Goal: Transaction & Acquisition: Purchase product/service

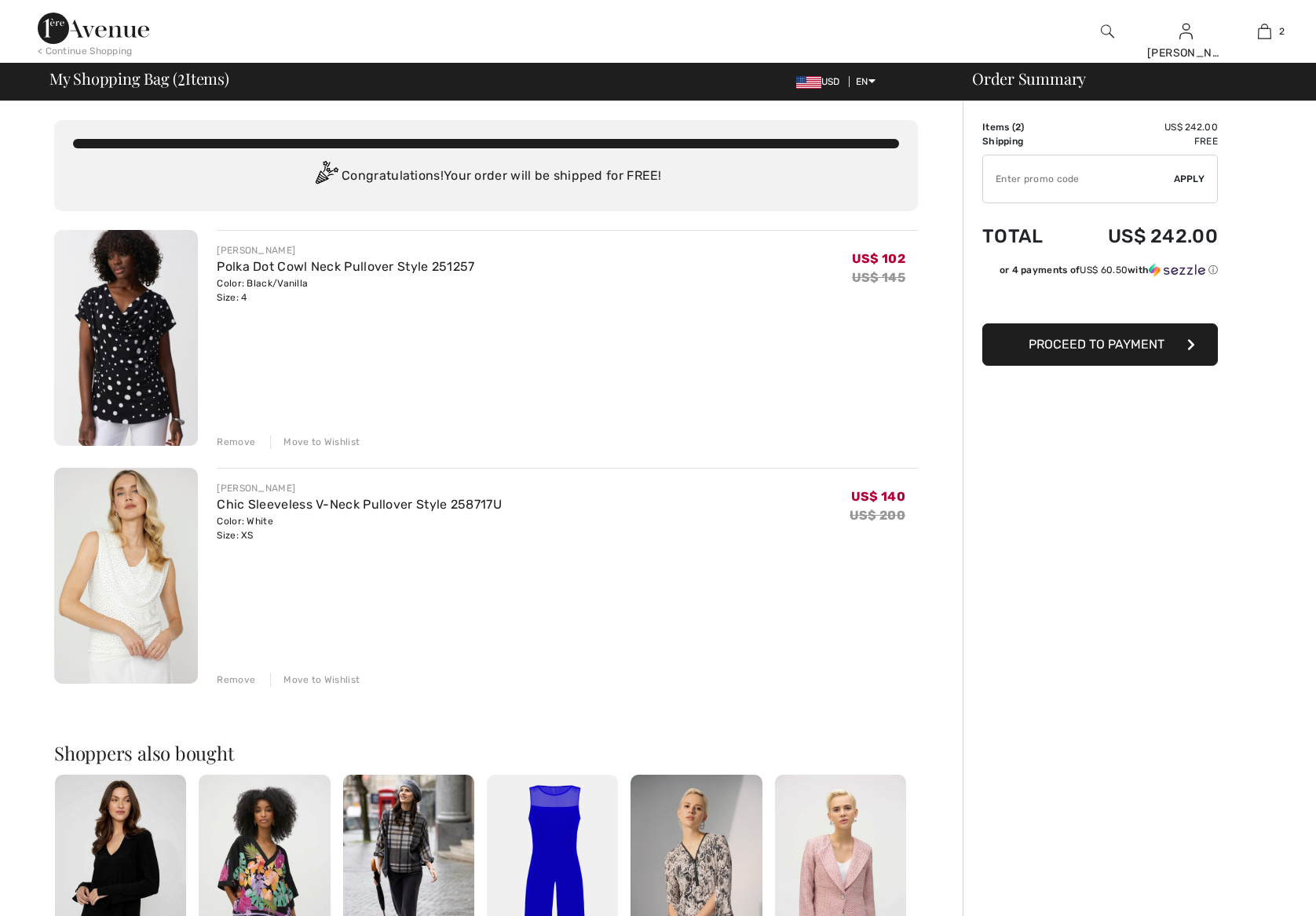
click at [1183, 32] on img at bounding box center [1185, 31] width 14 height 19
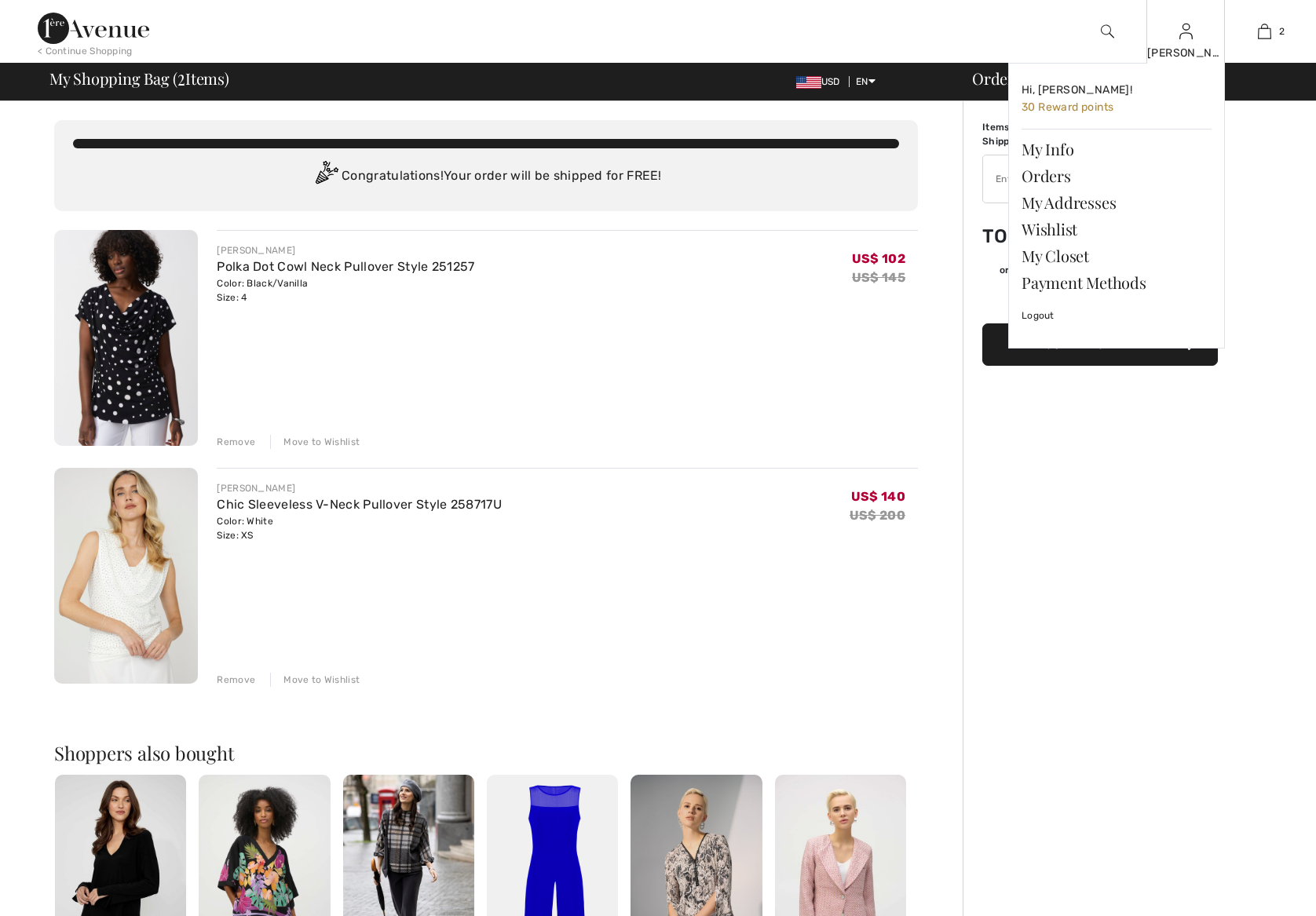
click at [1183, 35] on img at bounding box center [1185, 31] width 14 height 19
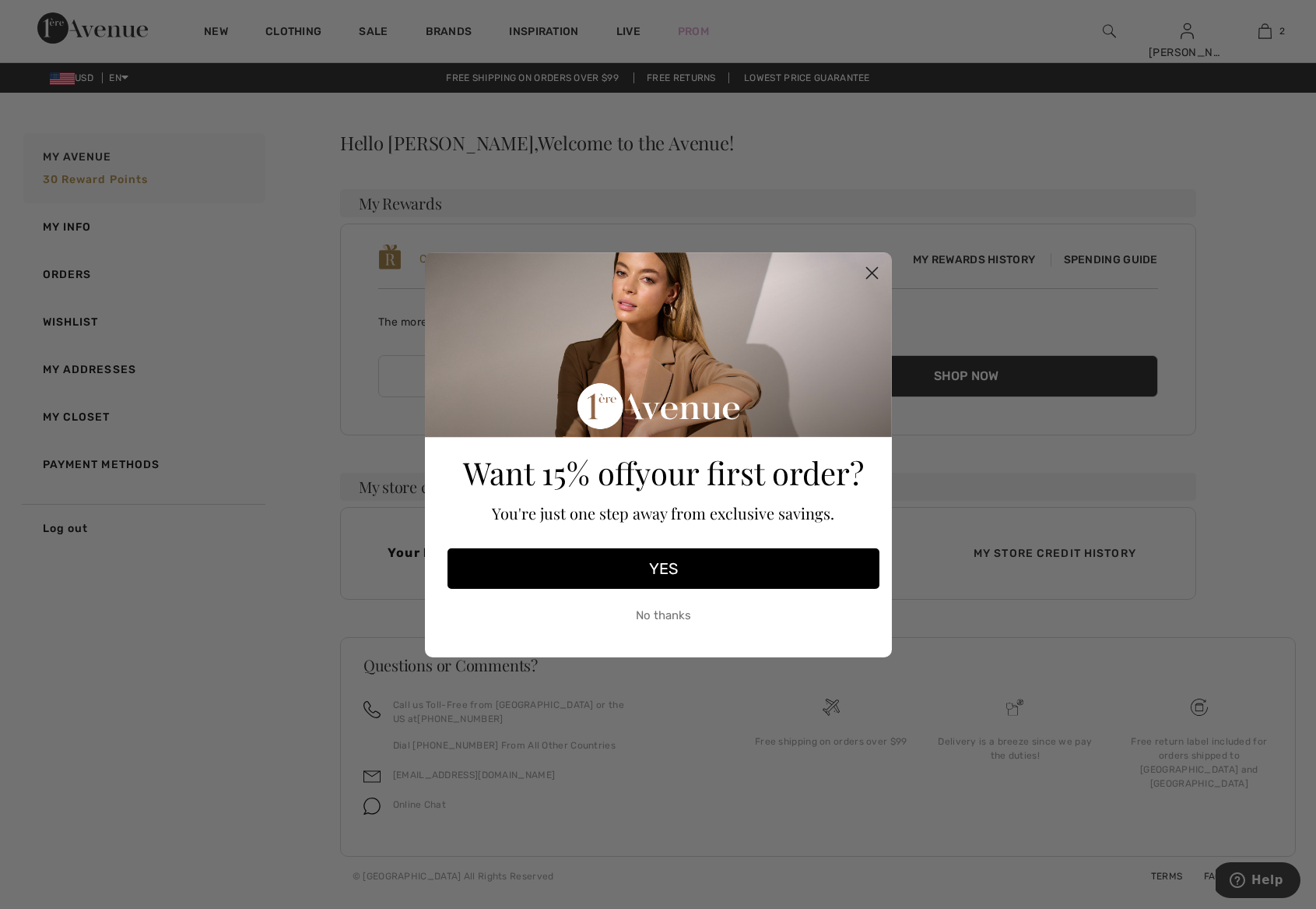
click at [866, 267] on icon "Close dialog" at bounding box center [872, 272] width 11 height 11
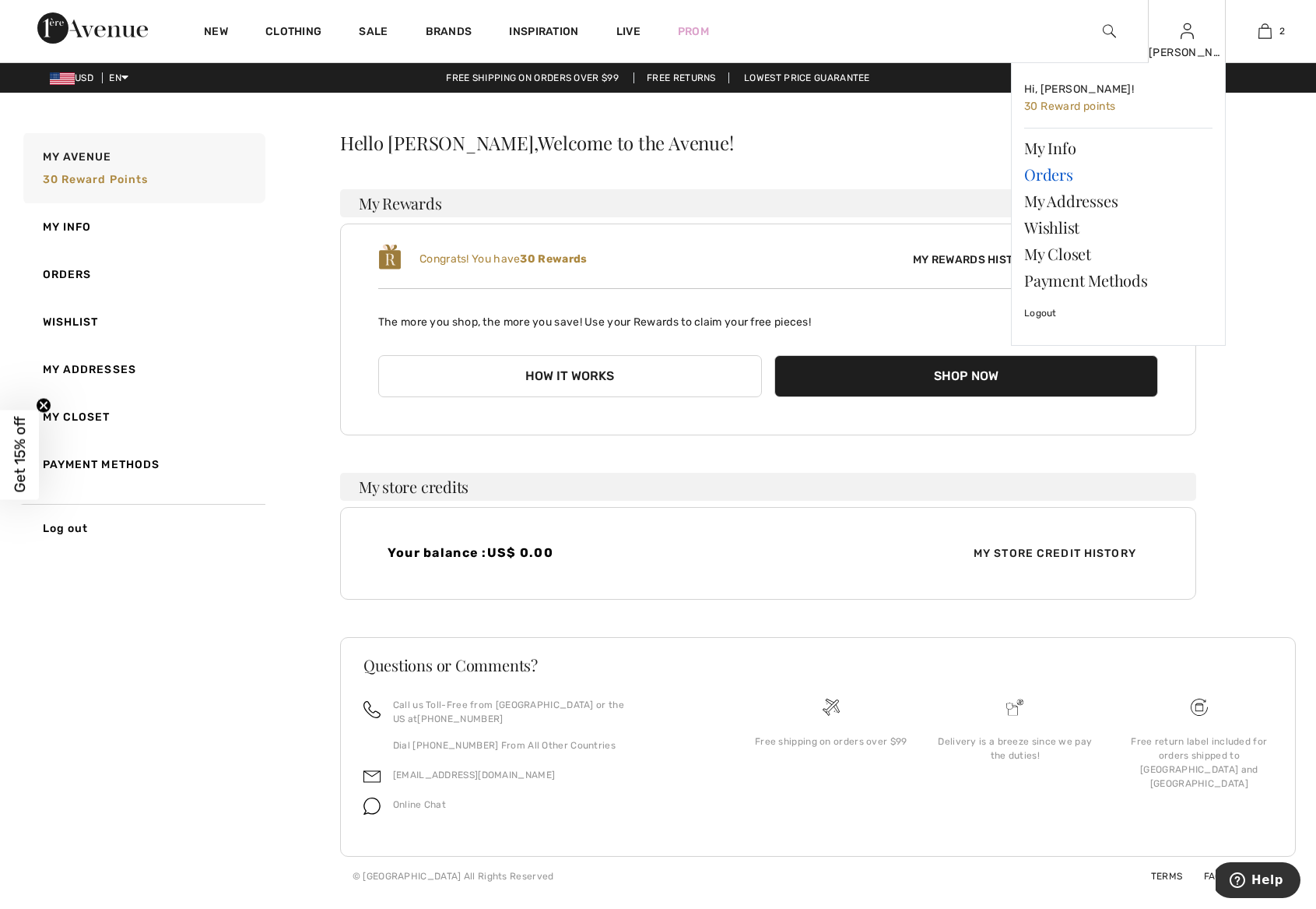
click at [1048, 179] on link "Orders" at bounding box center [1119, 174] width 188 height 26
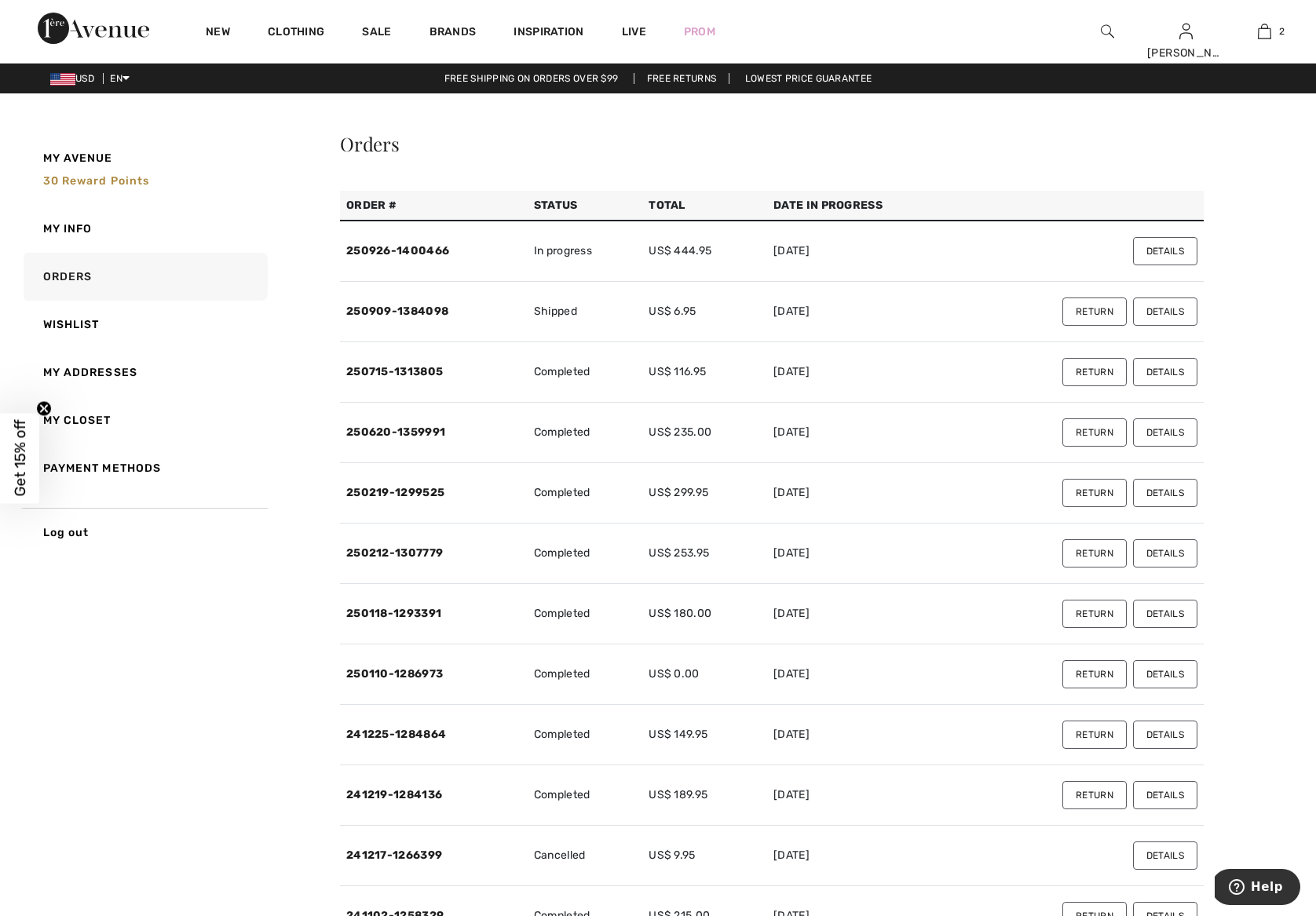
click at [1167, 255] on button "Details" at bounding box center [1164, 251] width 65 height 28
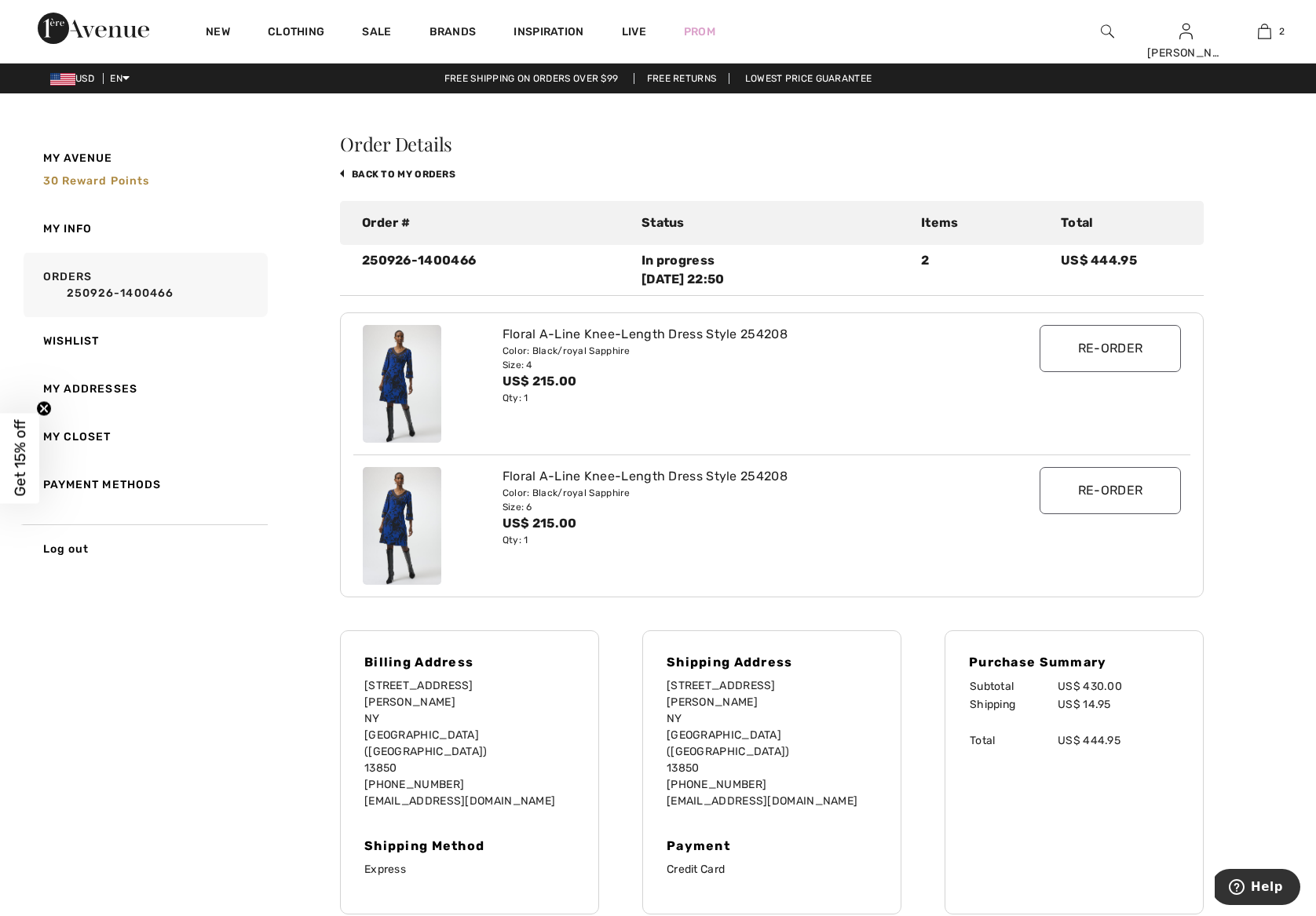
click at [400, 391] on img at bounding box center [402, 384] width 78 height 118
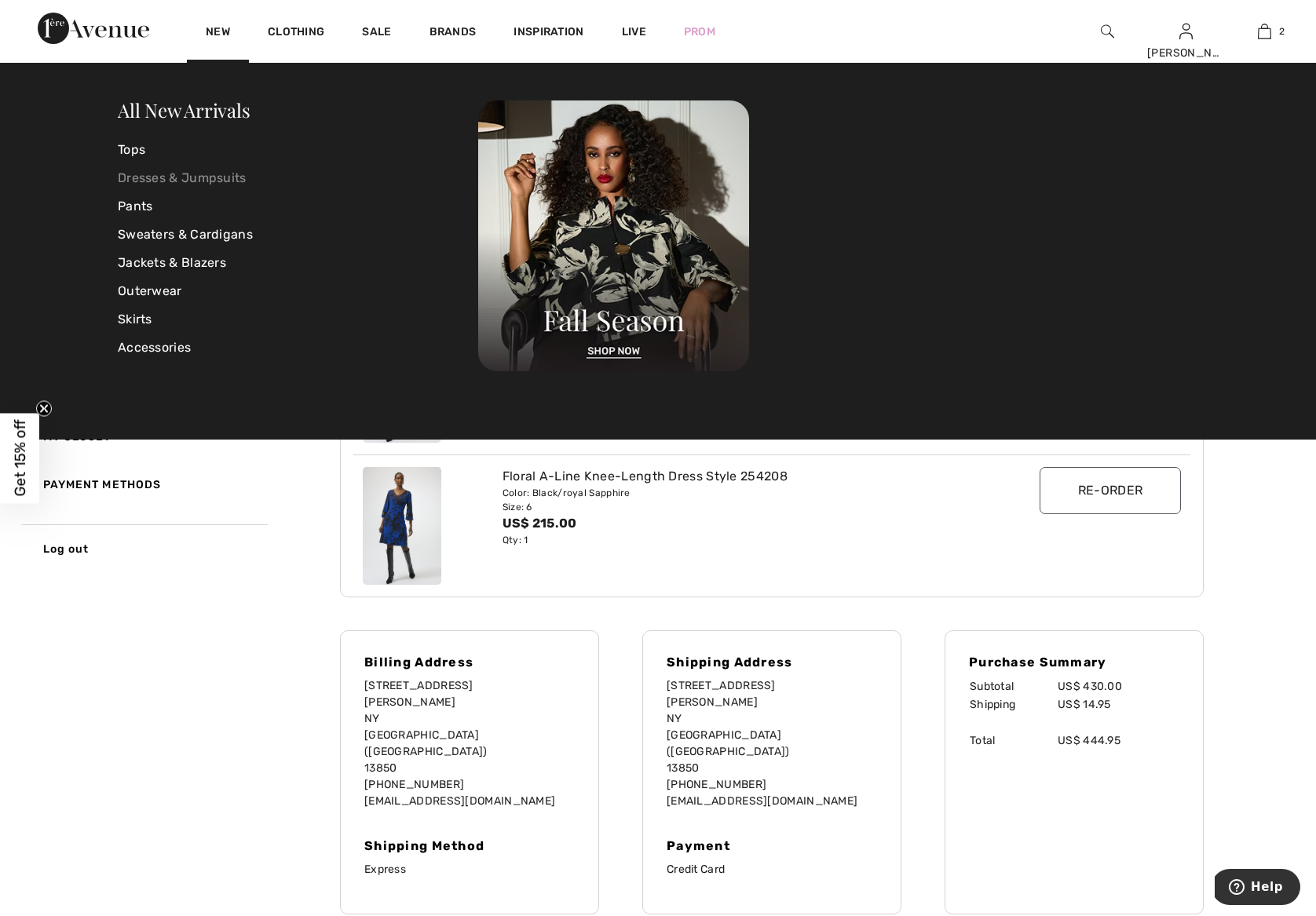
click at [204, 172] on link "Dresses & Jumpsuits" at bounding box center [298, 178] width 360 height 28
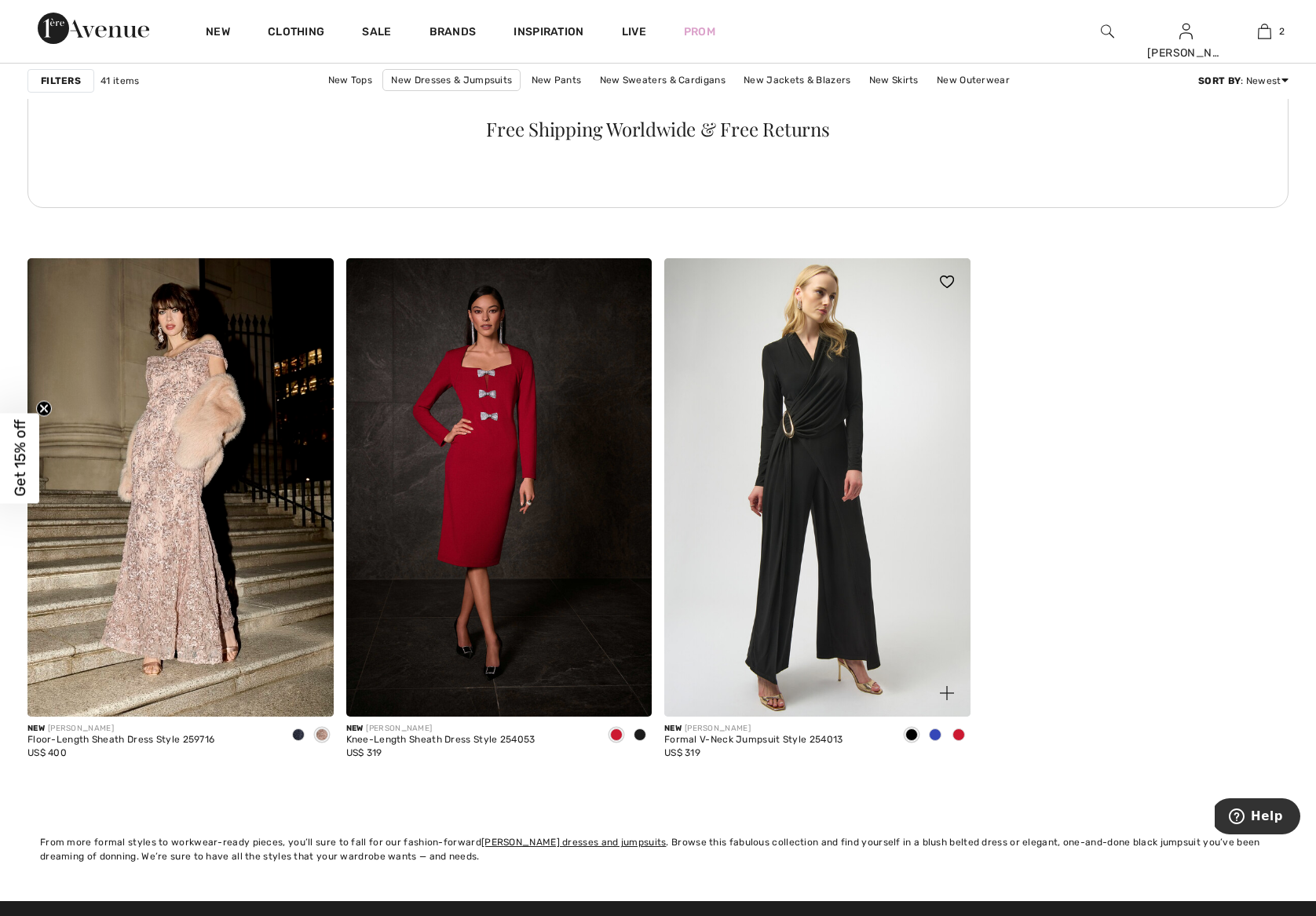
scroll to position [6329, 0]
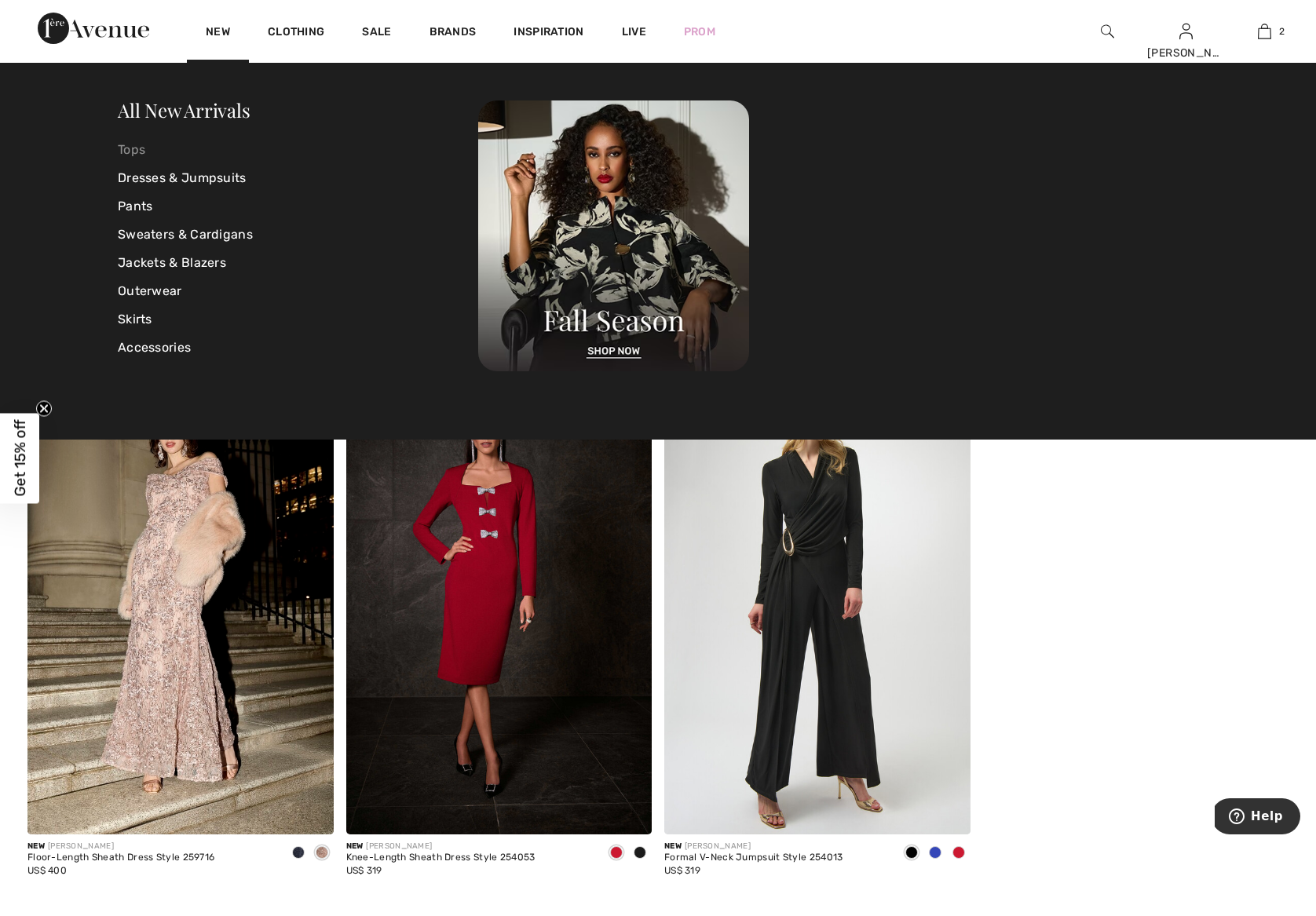
click at [142, 149] on link "Tops" at bounding box center [298, 149] width 360 height 28
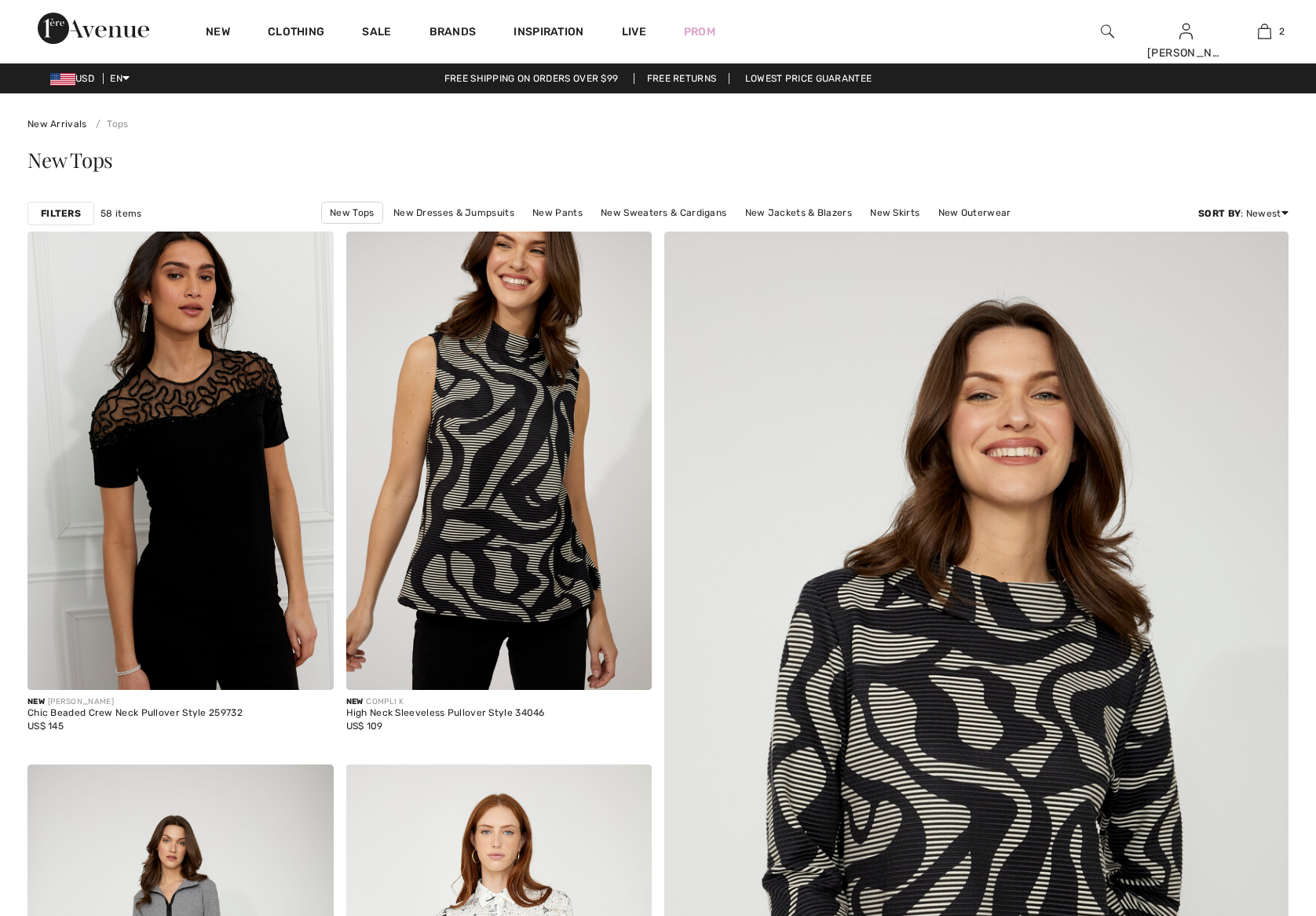
click at [75, 208] on strong "Filters" at bounding box center [61, 214] width 40 height 15
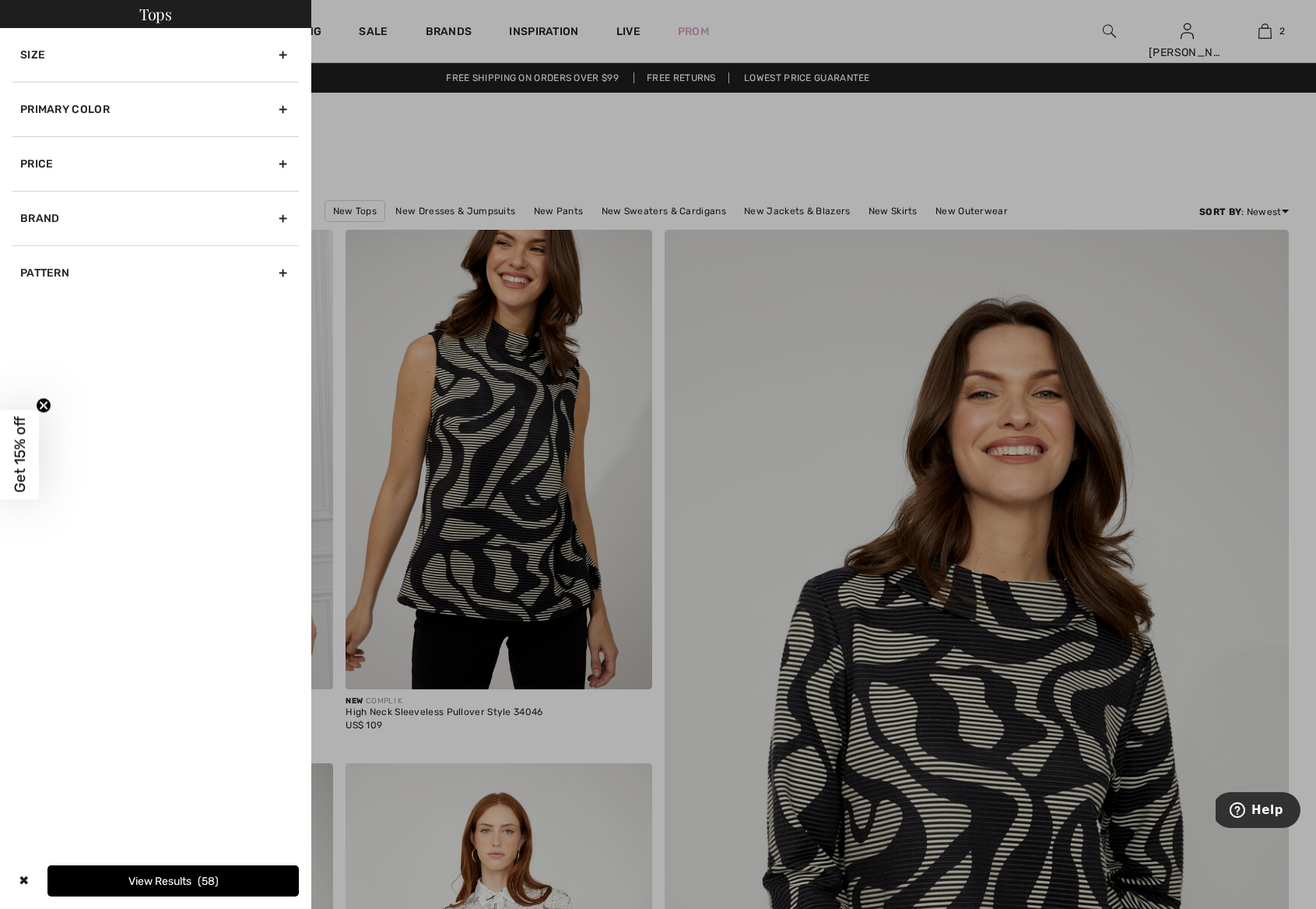
click at [36, 216] on div "Brand" at bounding box center [156, 218] width 287 height 54
click at [27, 250] on input"] "[PERSON_NAME]" at bounding box center [25, 252] width 12 height 12
checkbox input"] "true"
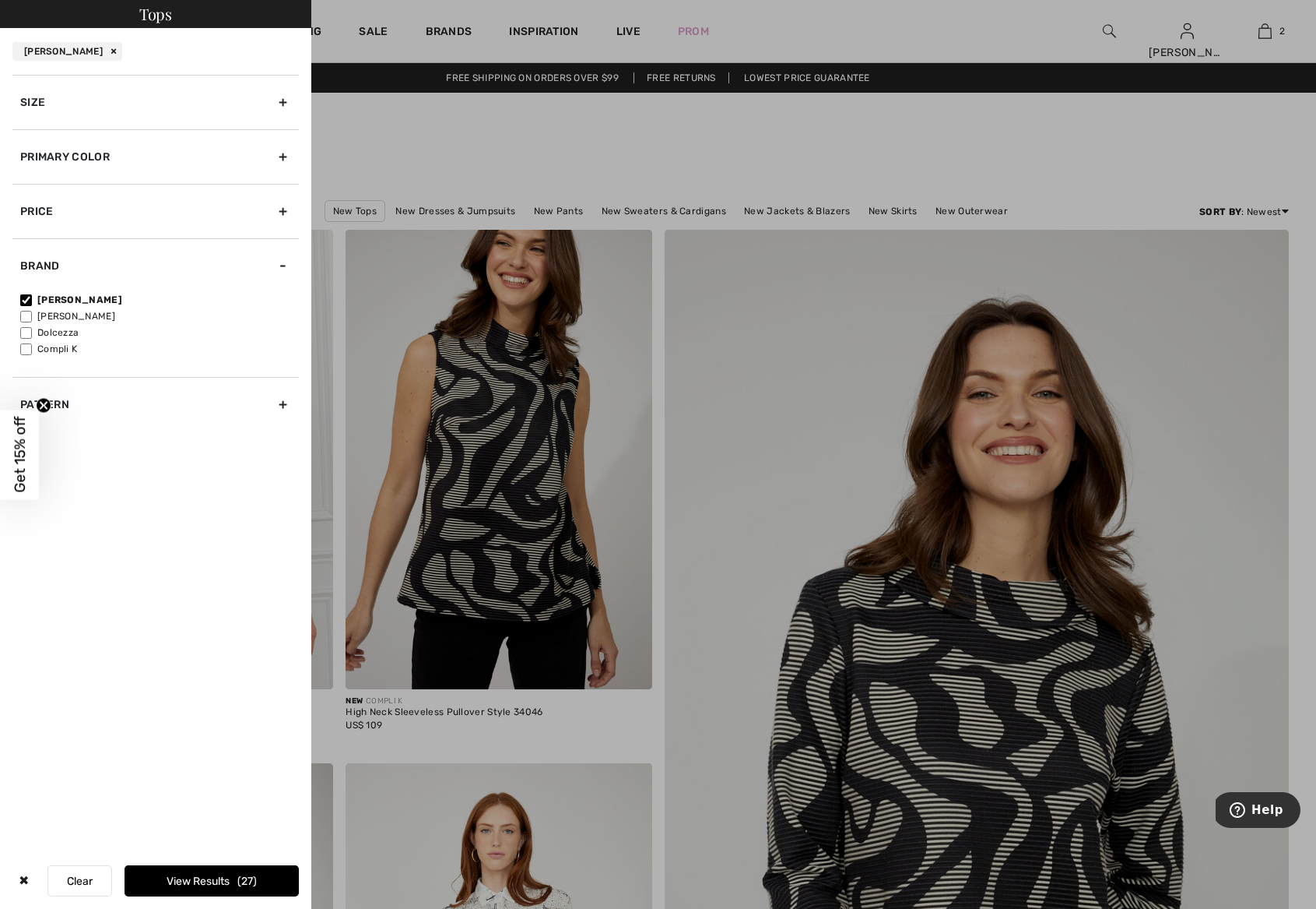
click at [192, 873] on button "View Results 27" at bounding box center [211, 881] width 174 height 32
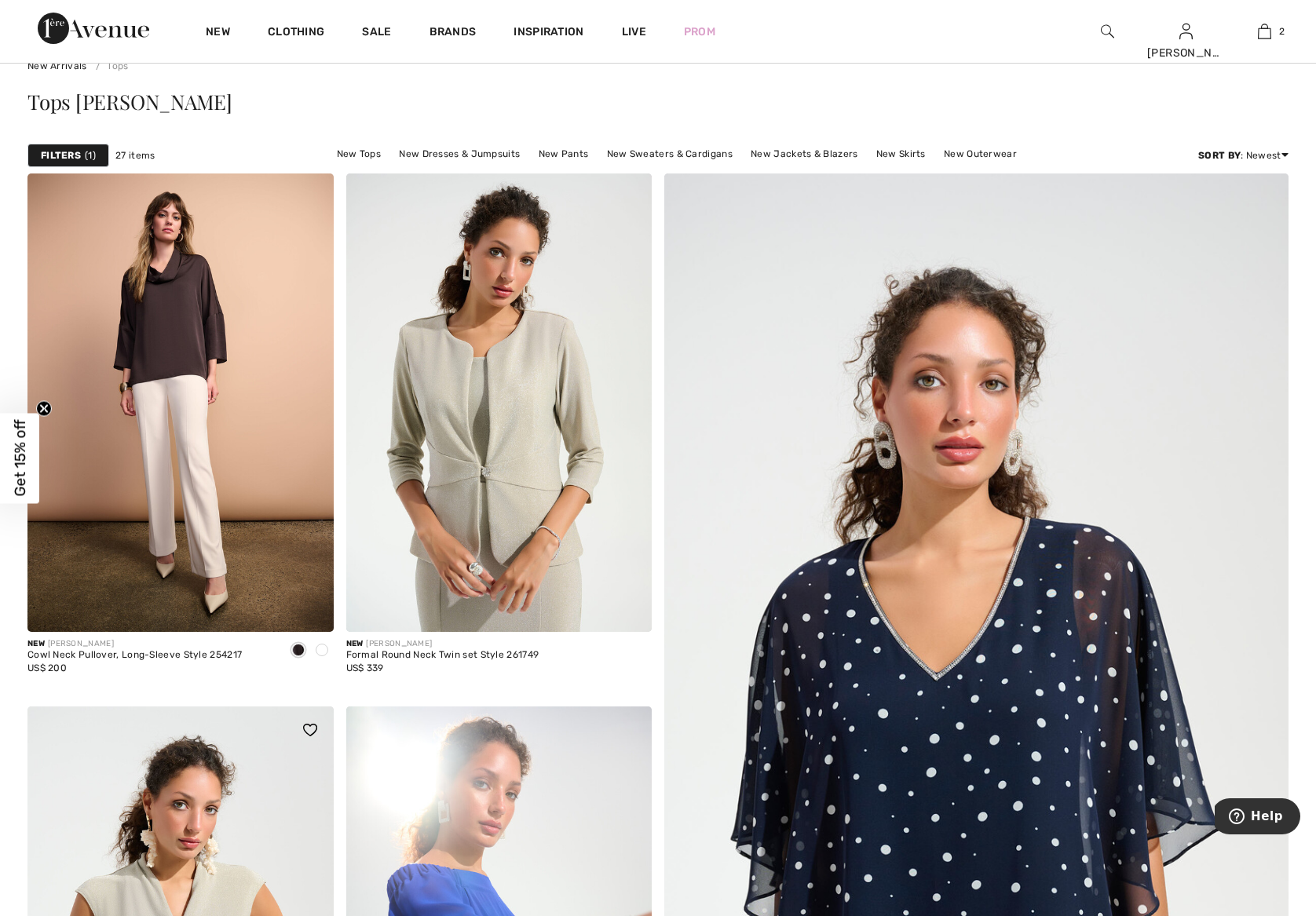
scroll to position [72, 0]
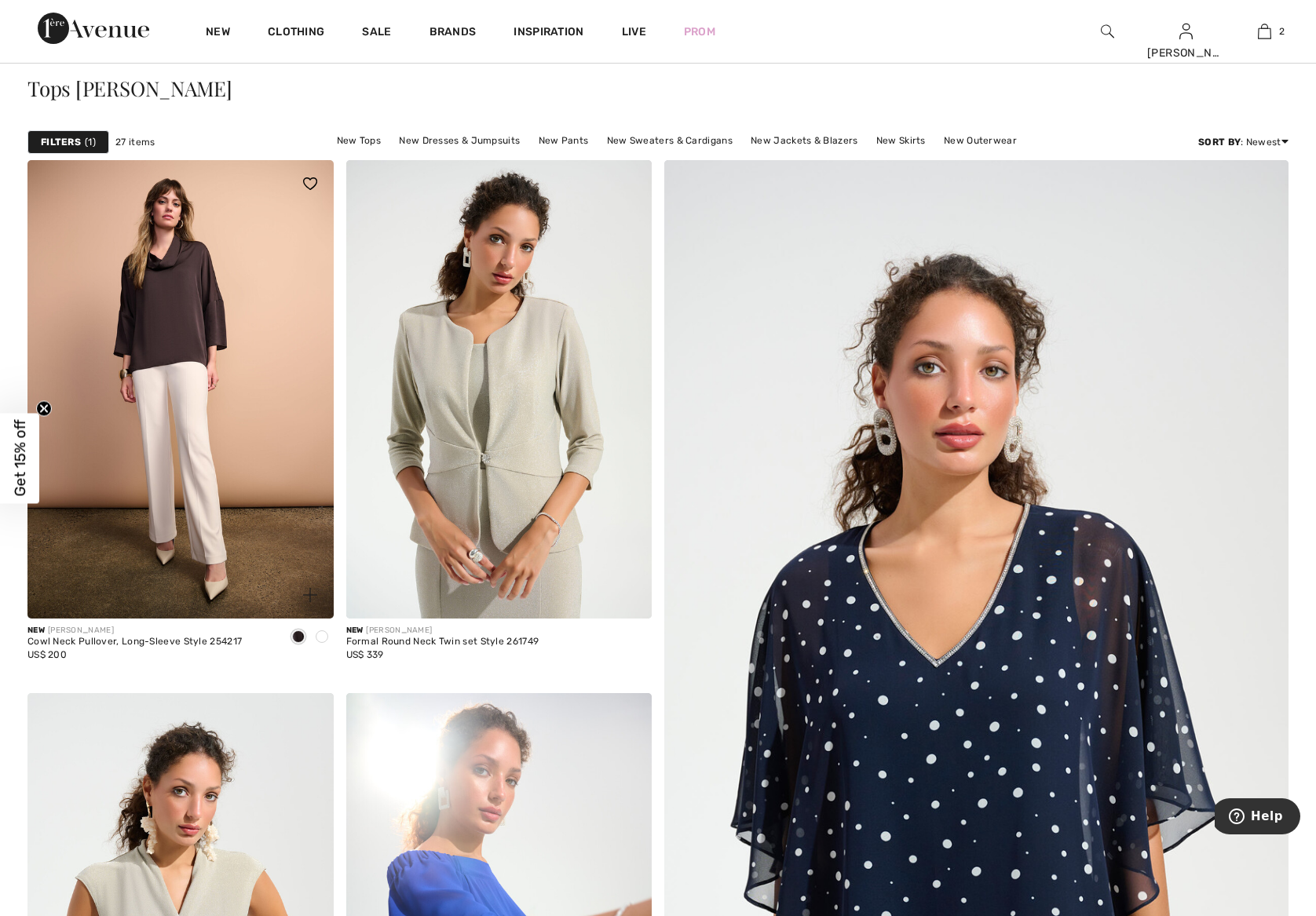
click at [326, 636] on span at bounding box center [322, 637] width 13 height 13
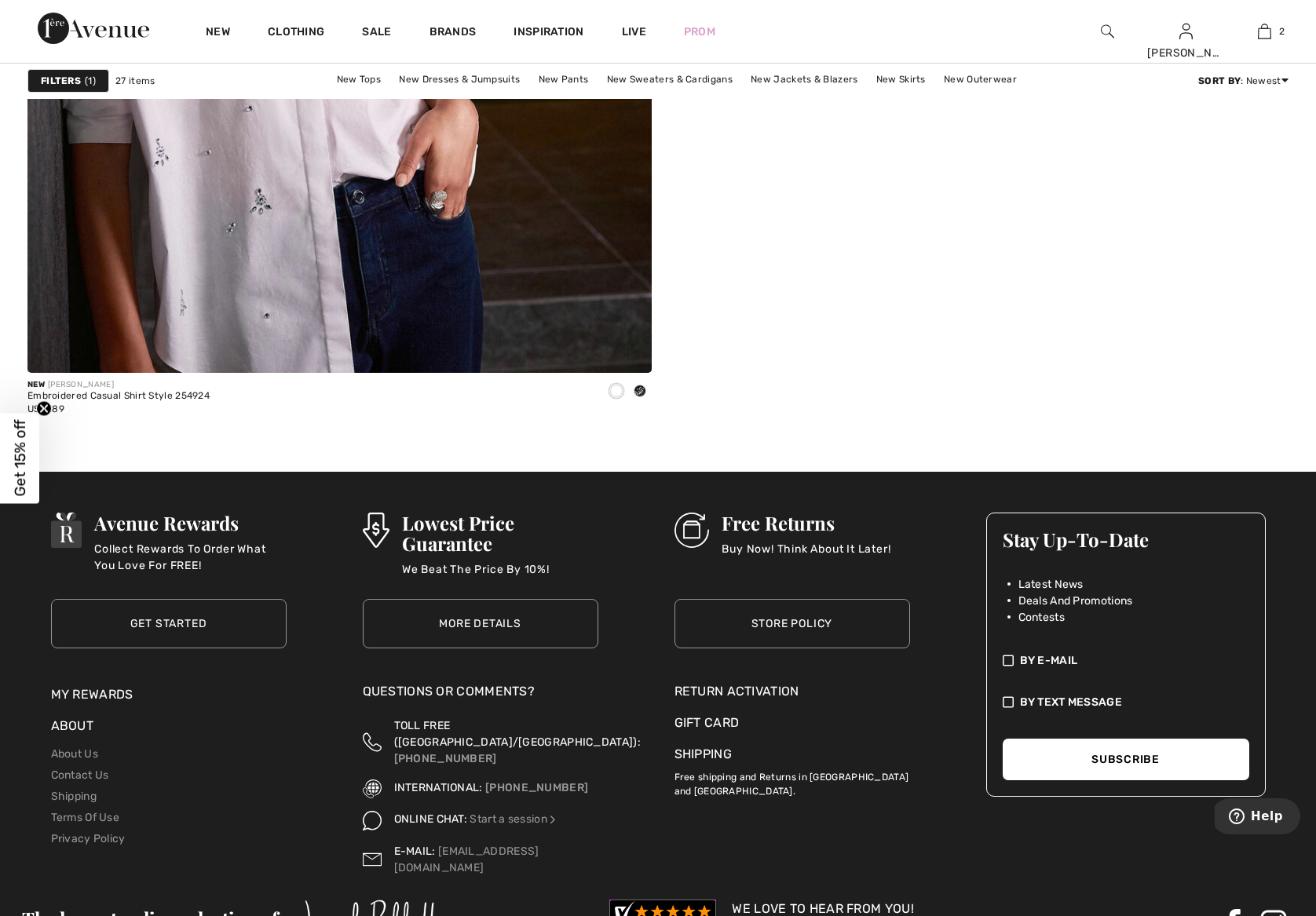
scroll to position [4885, 0]
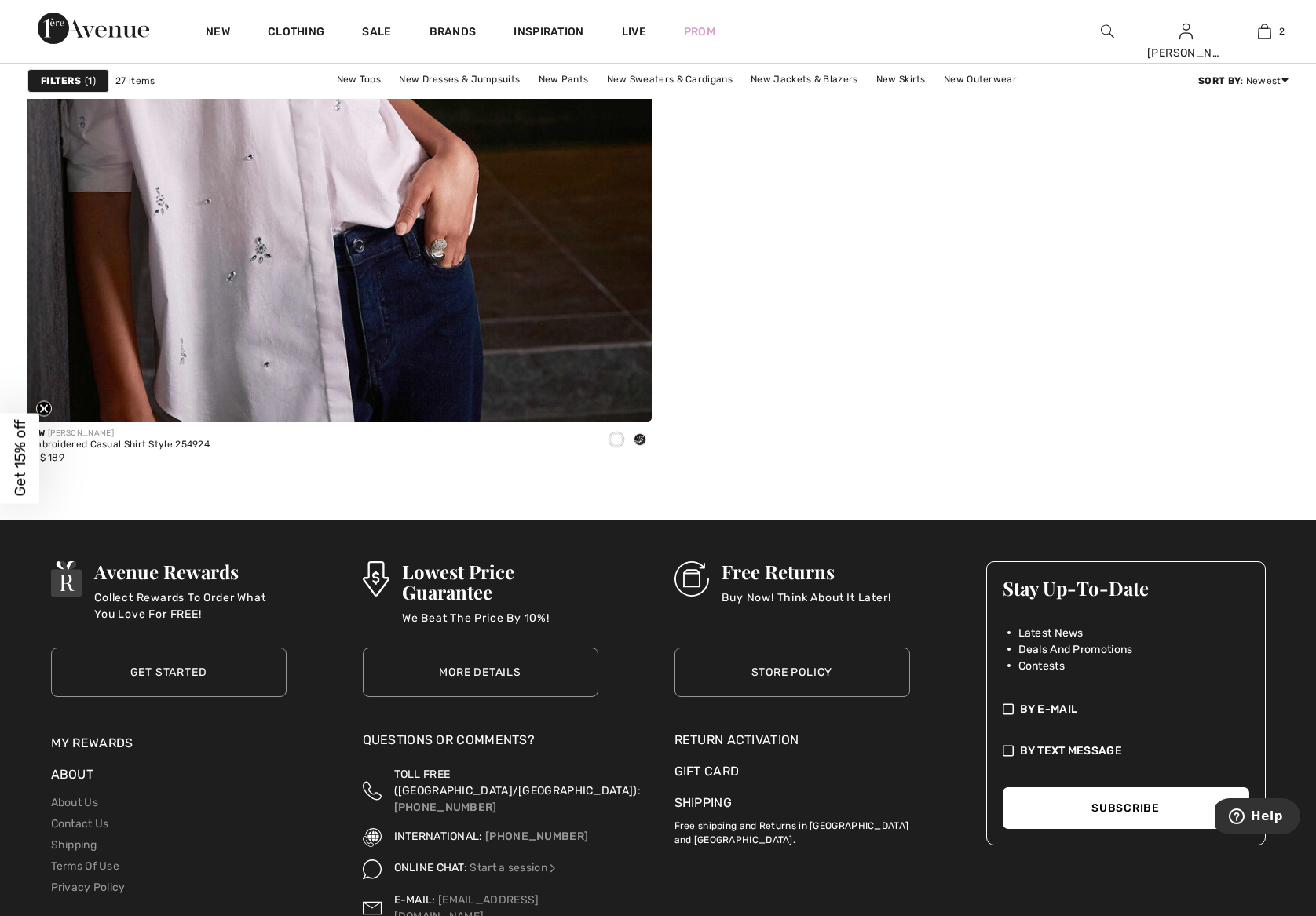
click at [46, 76] on strong "Filters" at bounding box center [61, 81] width 40 height 15
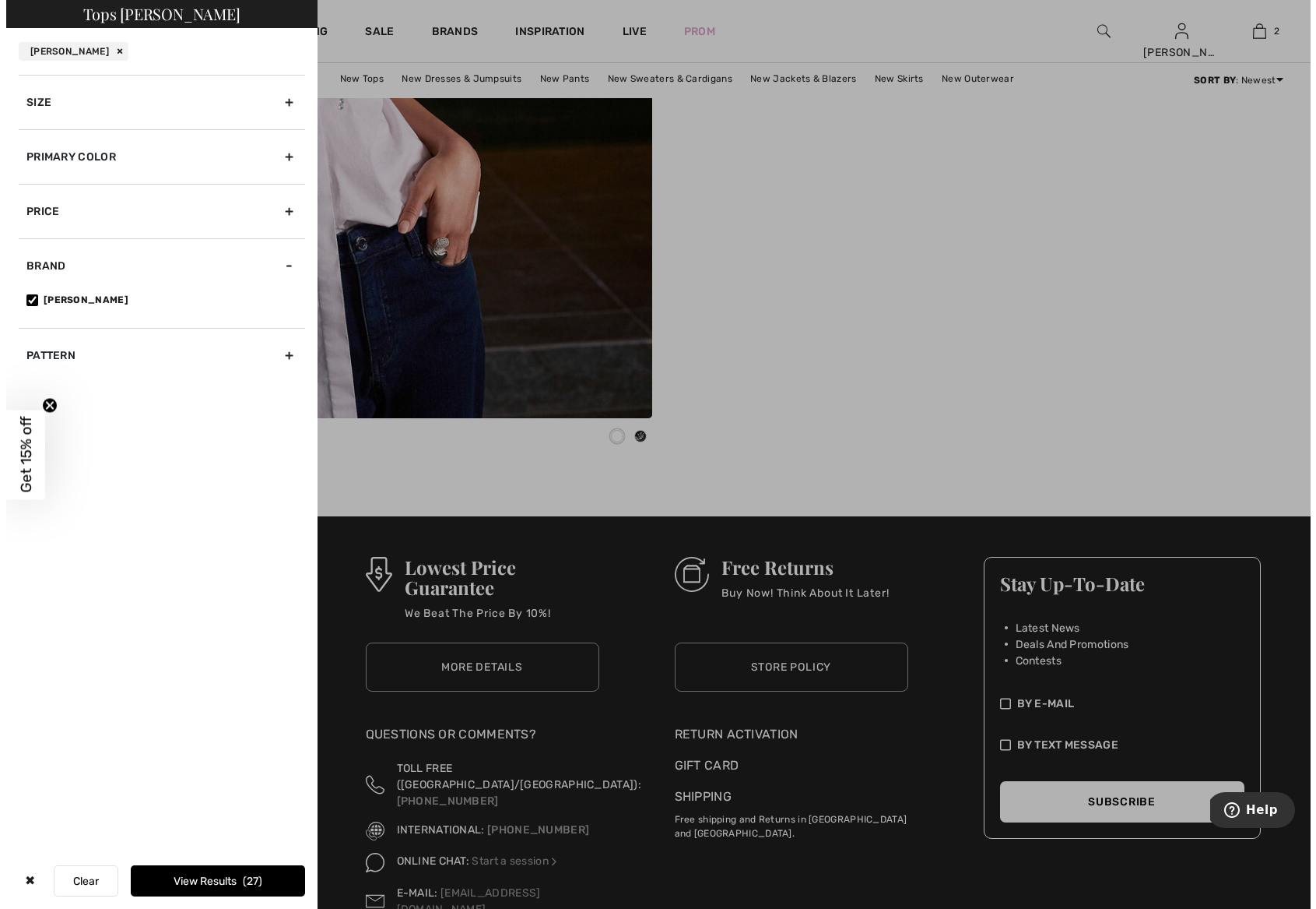
scroll to position [4881, 0]
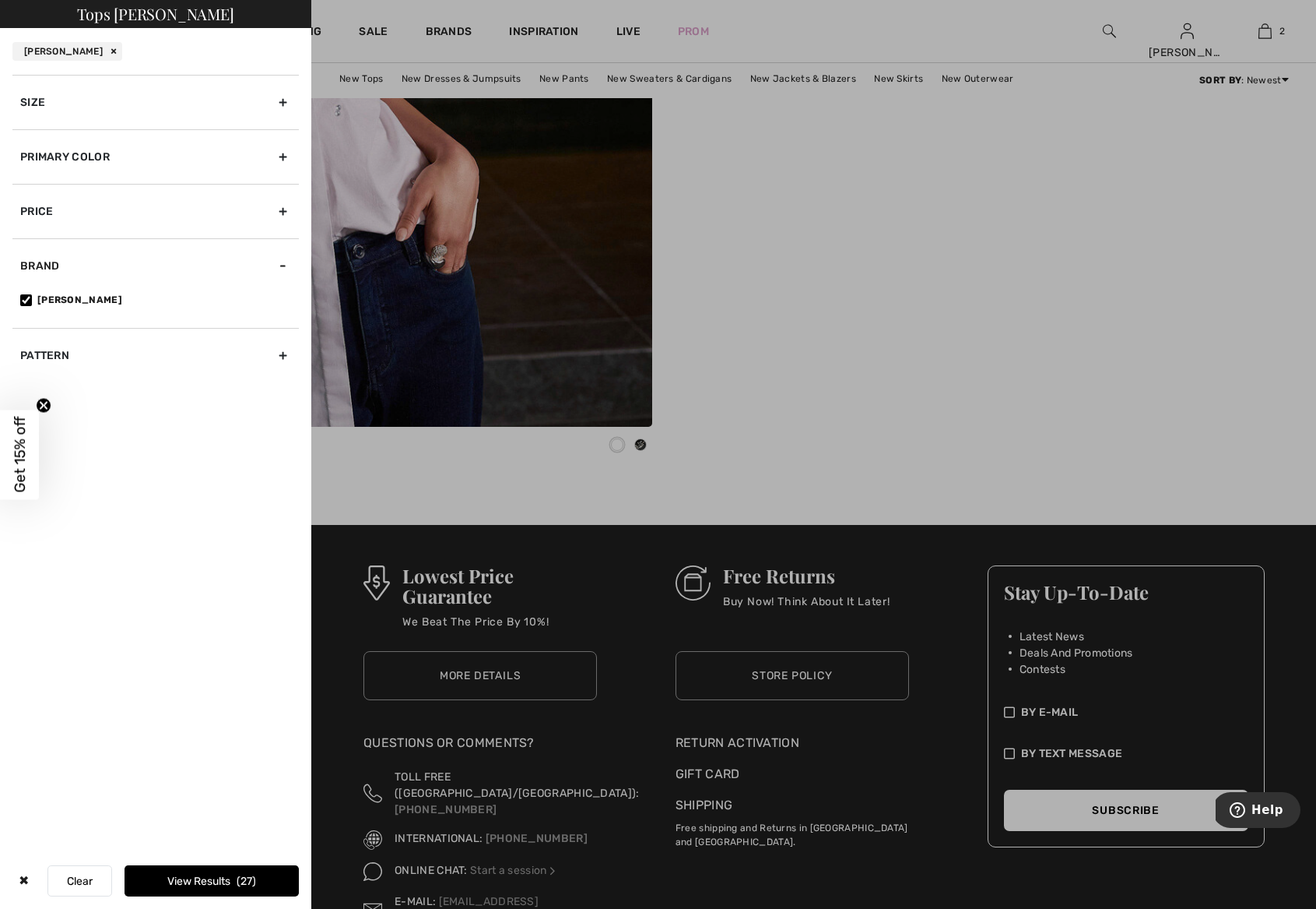
click at [32, 268] on div "Brand" at bounding box center [156, 265] width 287 height 54
click at [32, 263] on div "Brand" at bounding box center [156, 265] width 287 height 54
click at [23, 298] on input"] "[PERSON_NAME]" at bounding box center [25, 299] width 12 height 12
checkbox input"] "false"
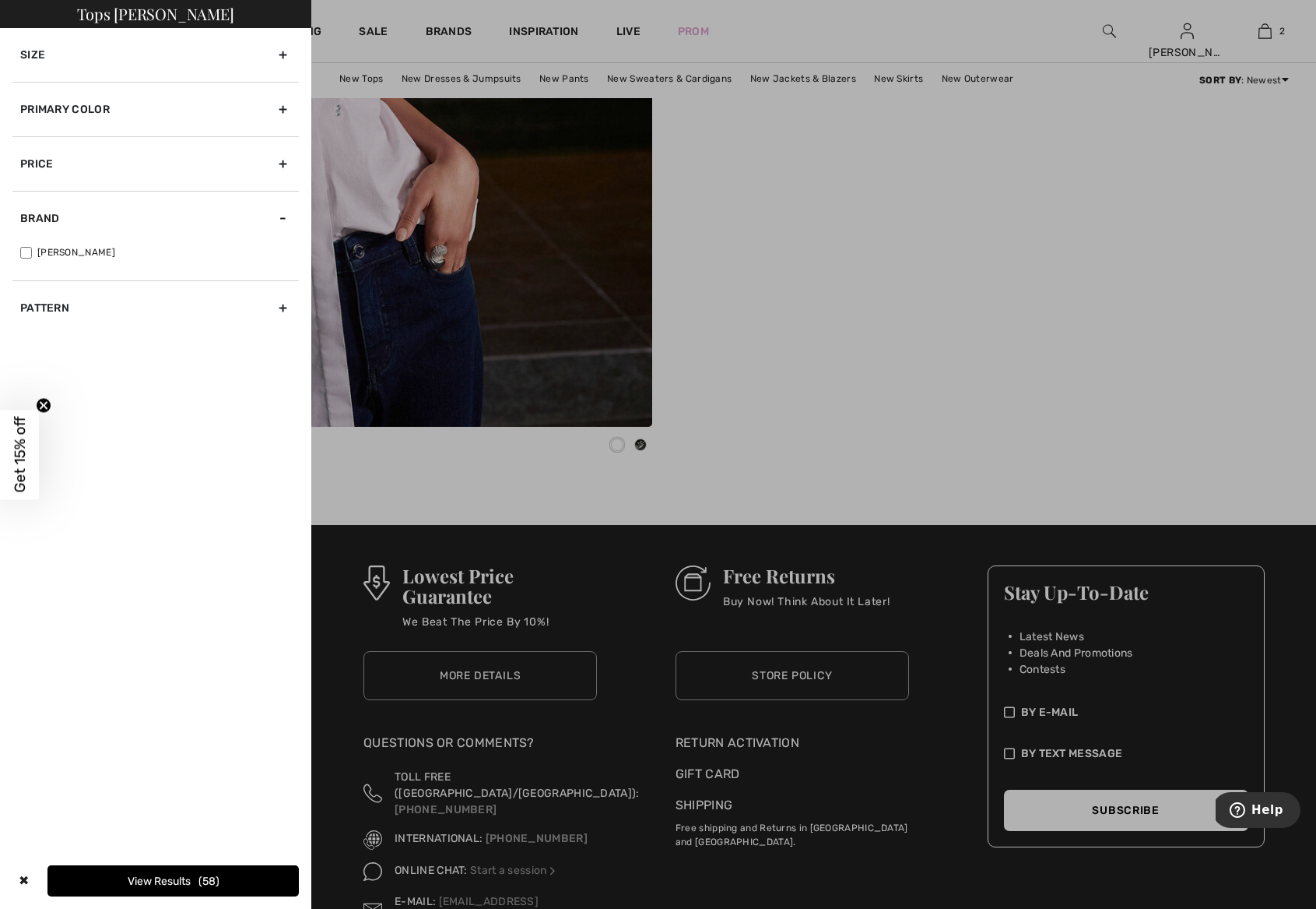
click at [37, 216] on div "Brand" at bounding box center [156, 218] width 287 height 54
click at [37, 217] on div "Brand" at bounding box center [156, 218] width 287 height 54
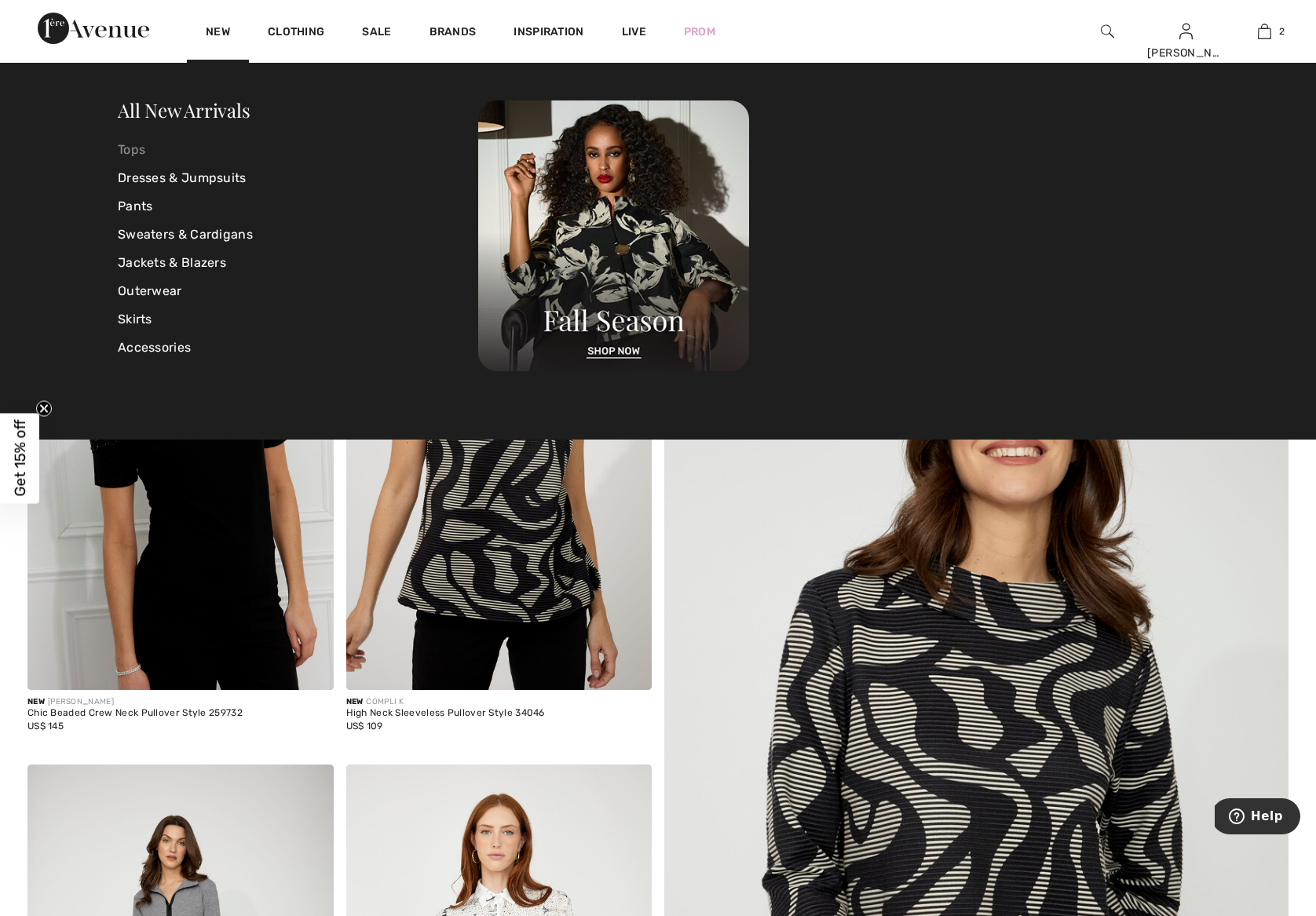
click at [123, 144] on link "Tops" at bounding box center [298, 149] width 360 height 28
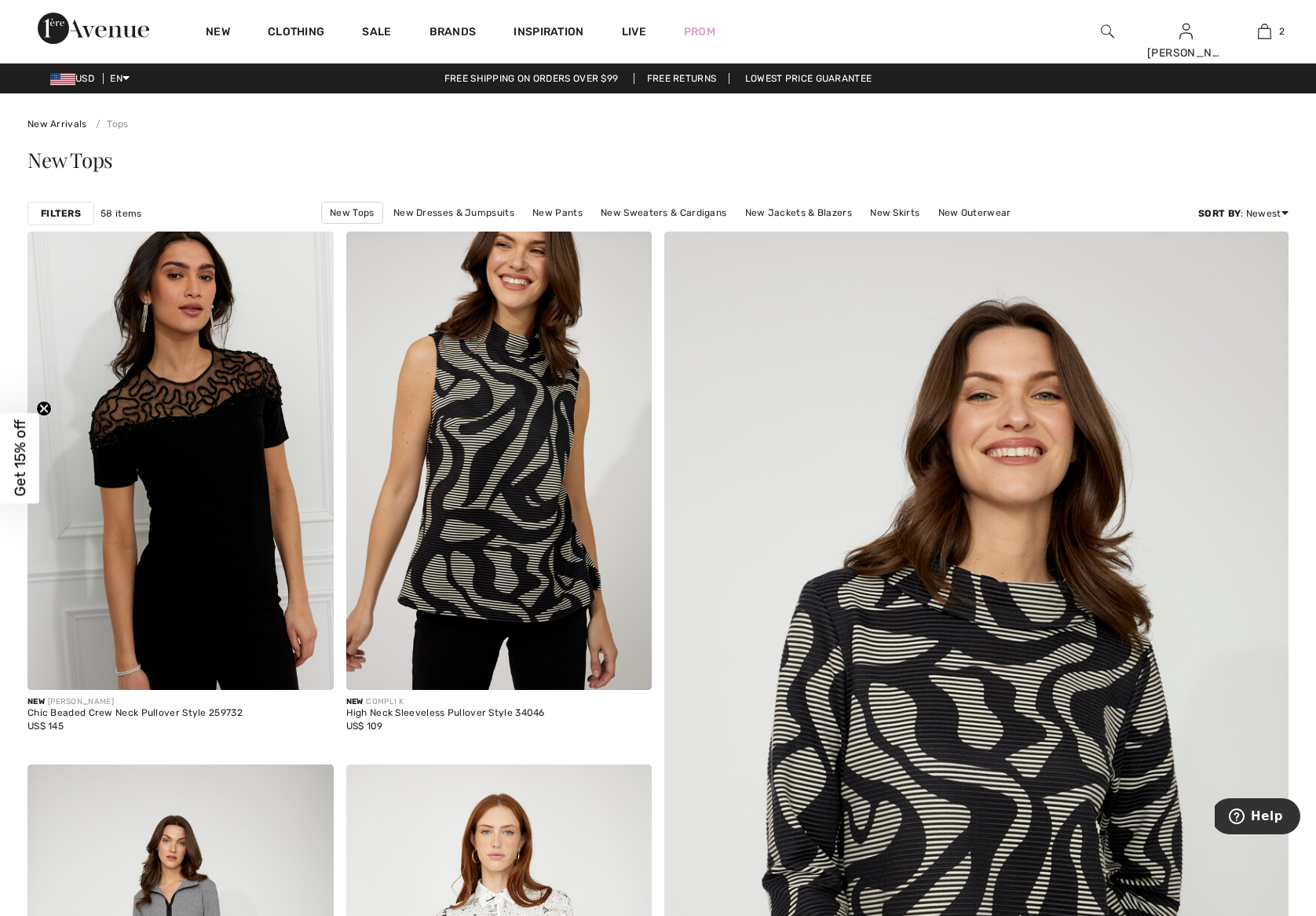
click at [59, 215] on strong "Filters" at bounding box center [61, 214] width 40 height 15
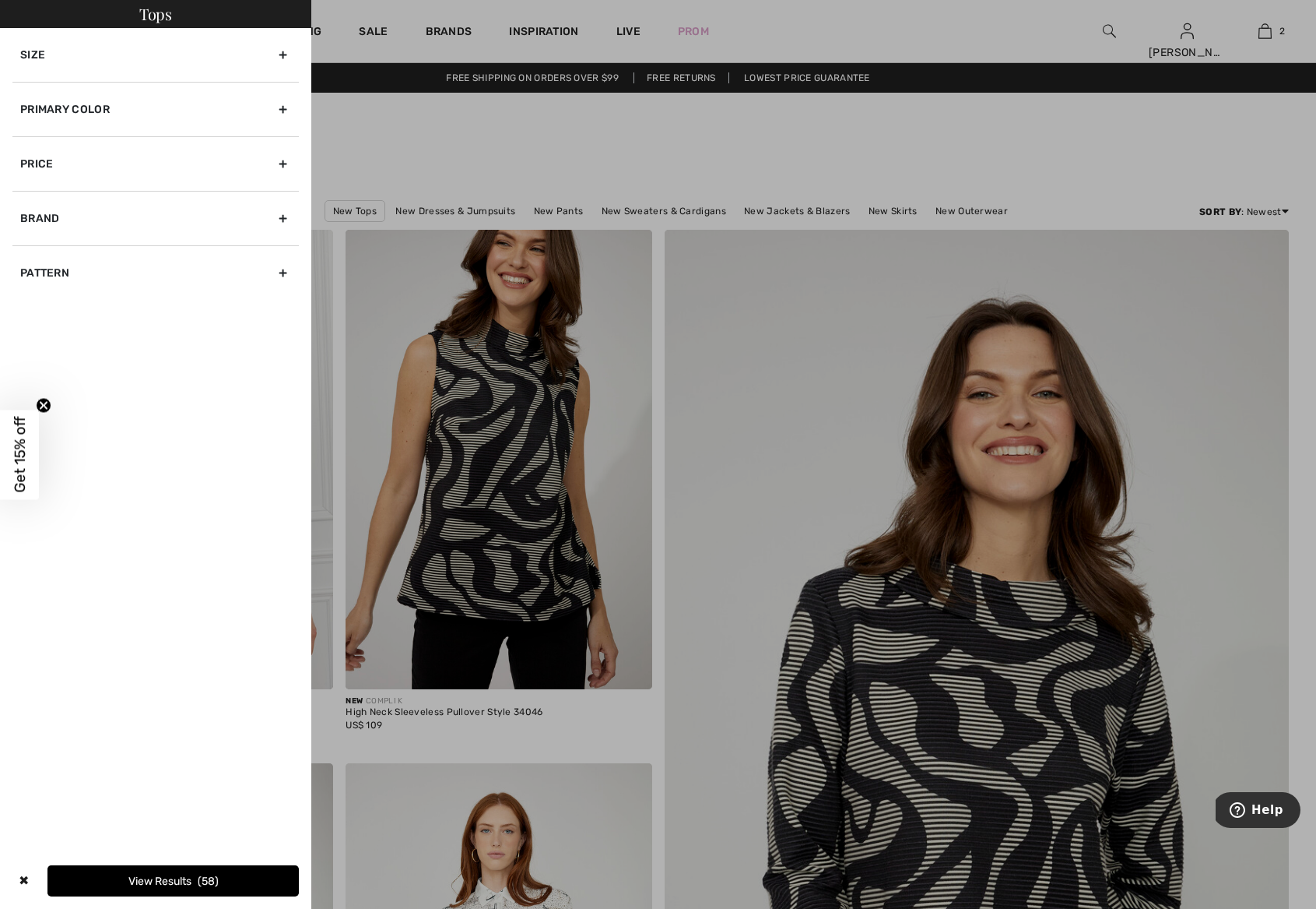
click at [52, 220] on div "Brand" at bounding box center [156, 218] width 287 height 54
click at [26, 264] on input"] "[PERSON_NAME]" at bounding box center [25, 269] width 12 height 12
checkbox input"] "true"
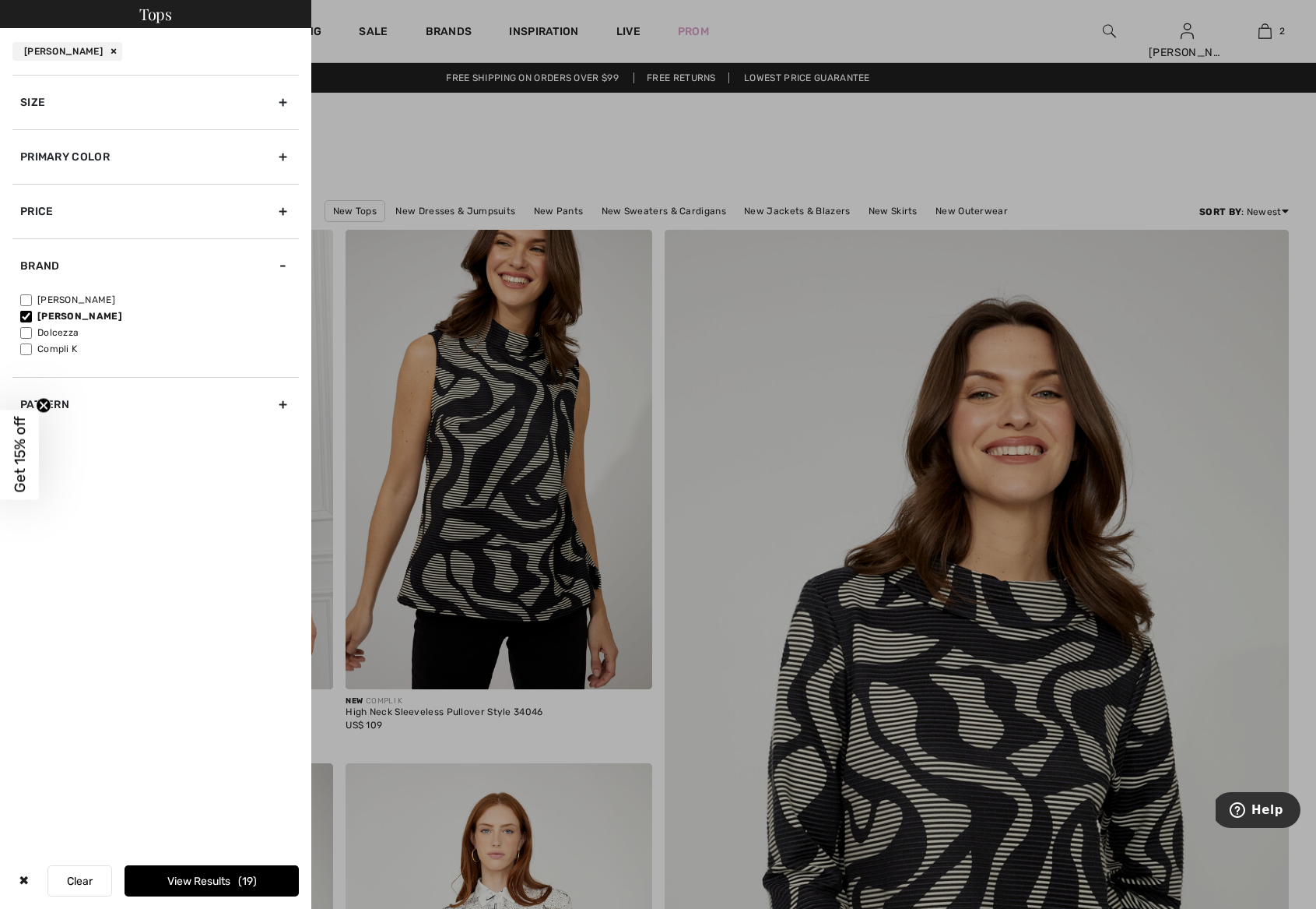
click at [171, 885] on button "View Results 19" at bounding box center [211, 881] width 174 height 32
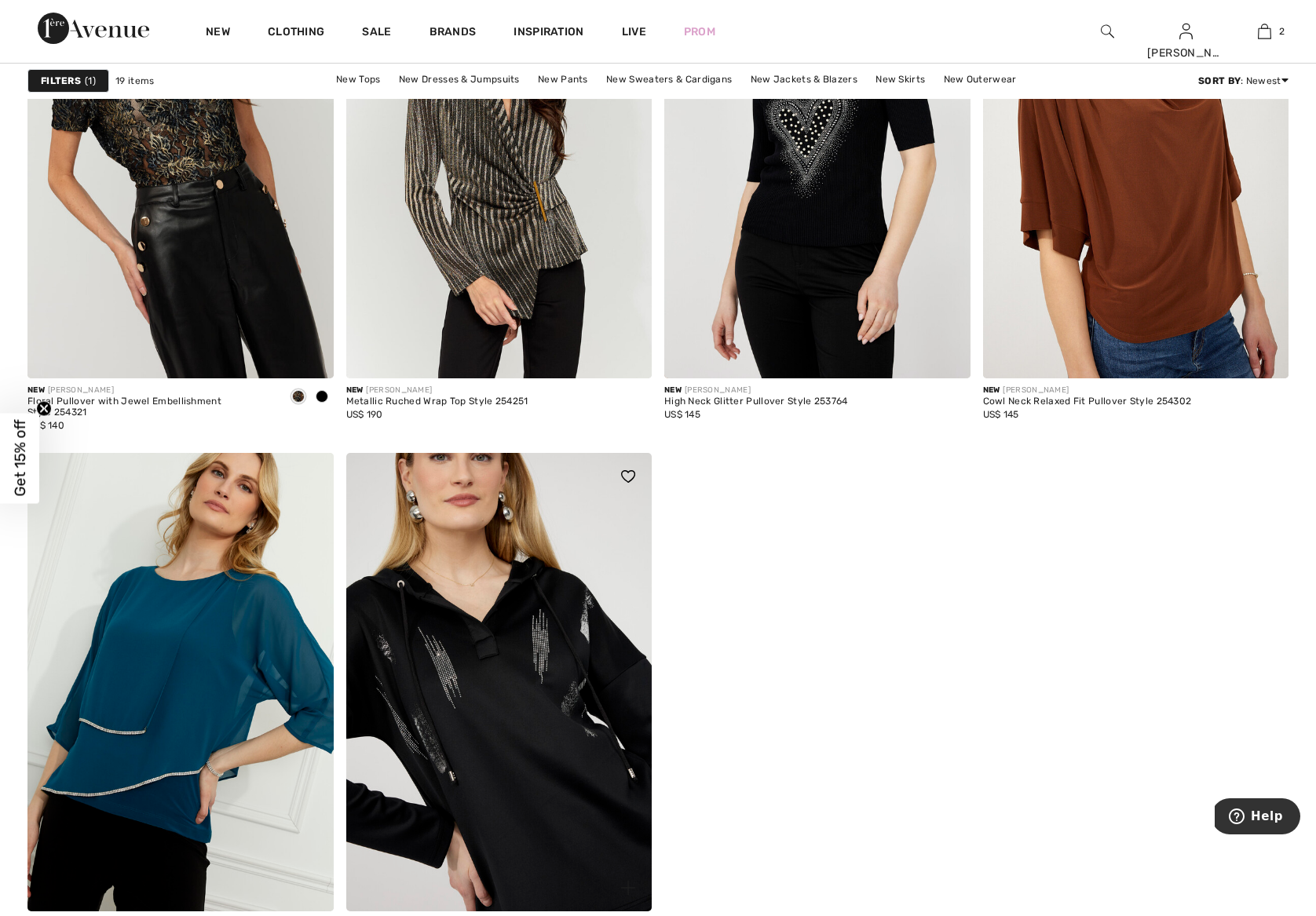
scroll to position [2736, 0]
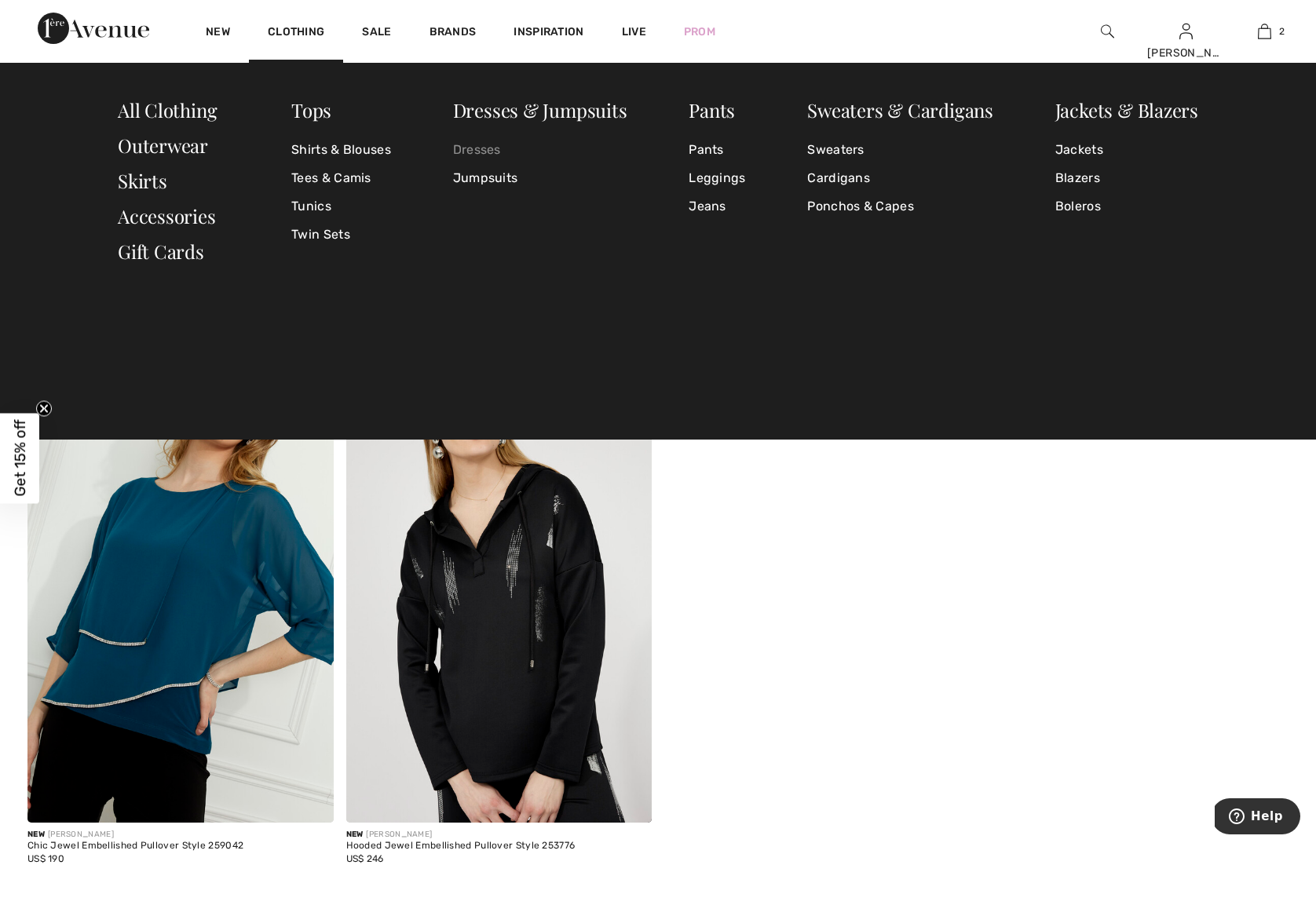
click at [466, 152] on link "Dresses" at bounding box center [540, 149] width 174 height 28
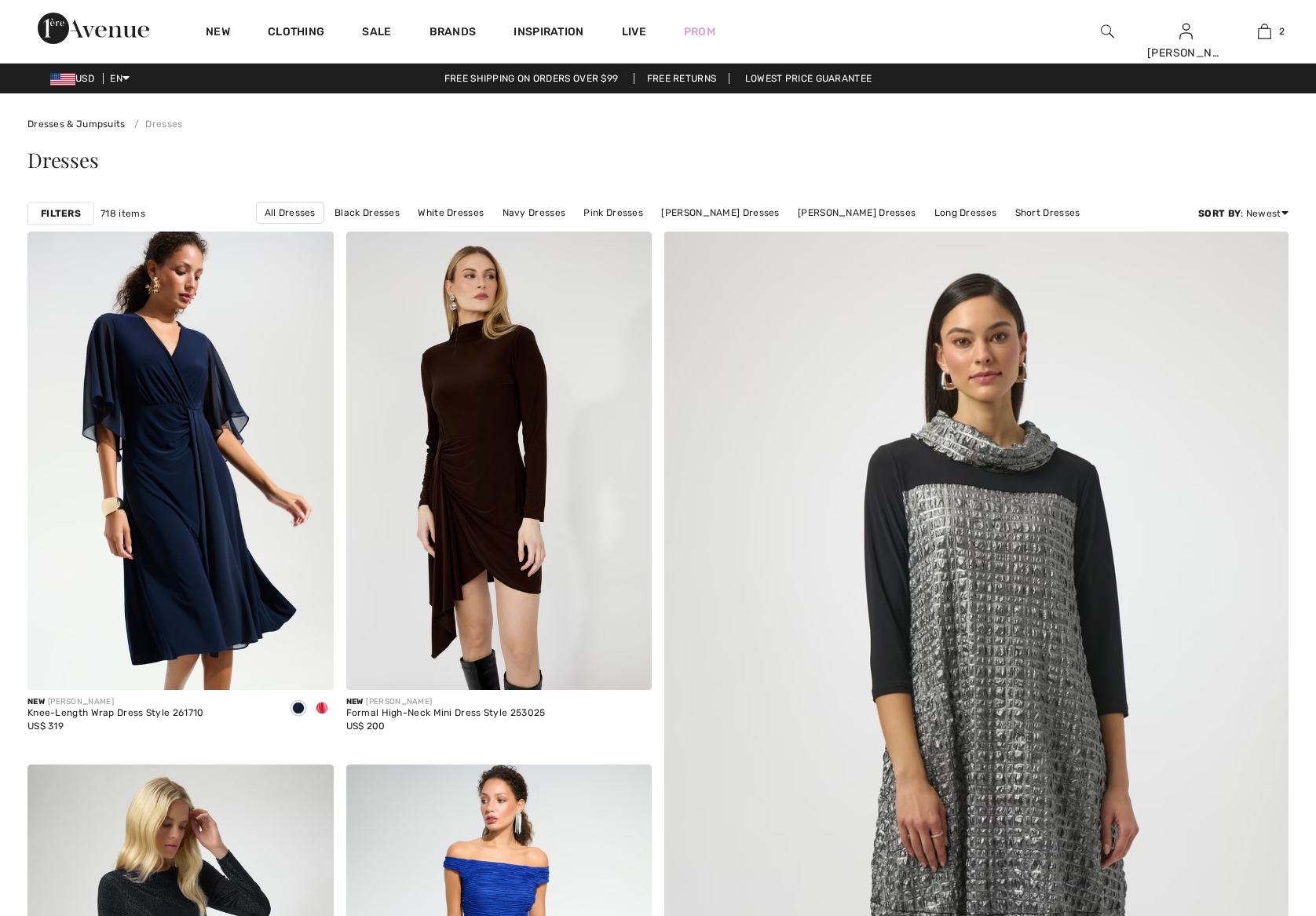
click at [391, 212] on link "Black Dresses" at bounding box center [366, 213] width 81 height 20
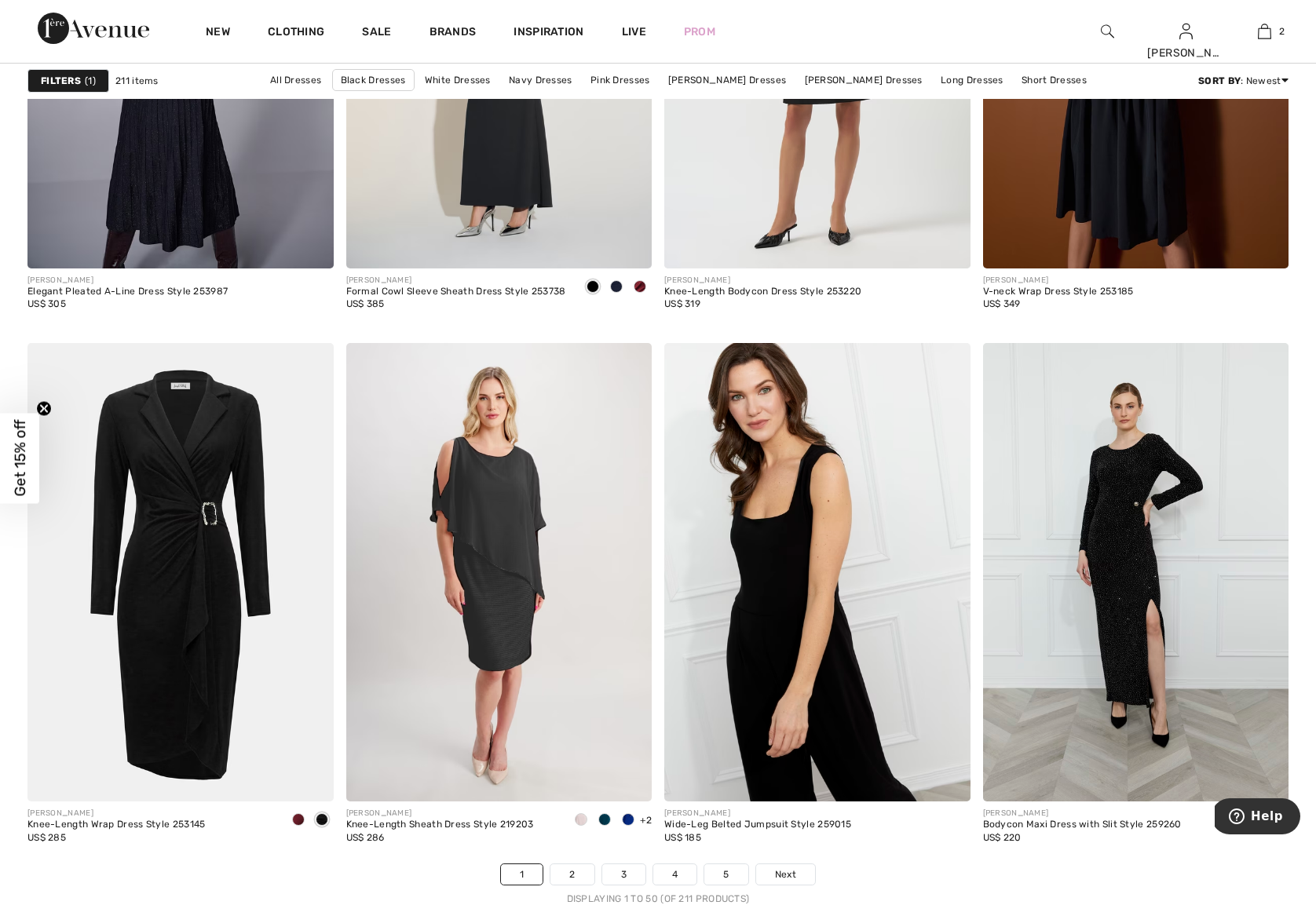
scroll to position [7695, 0]
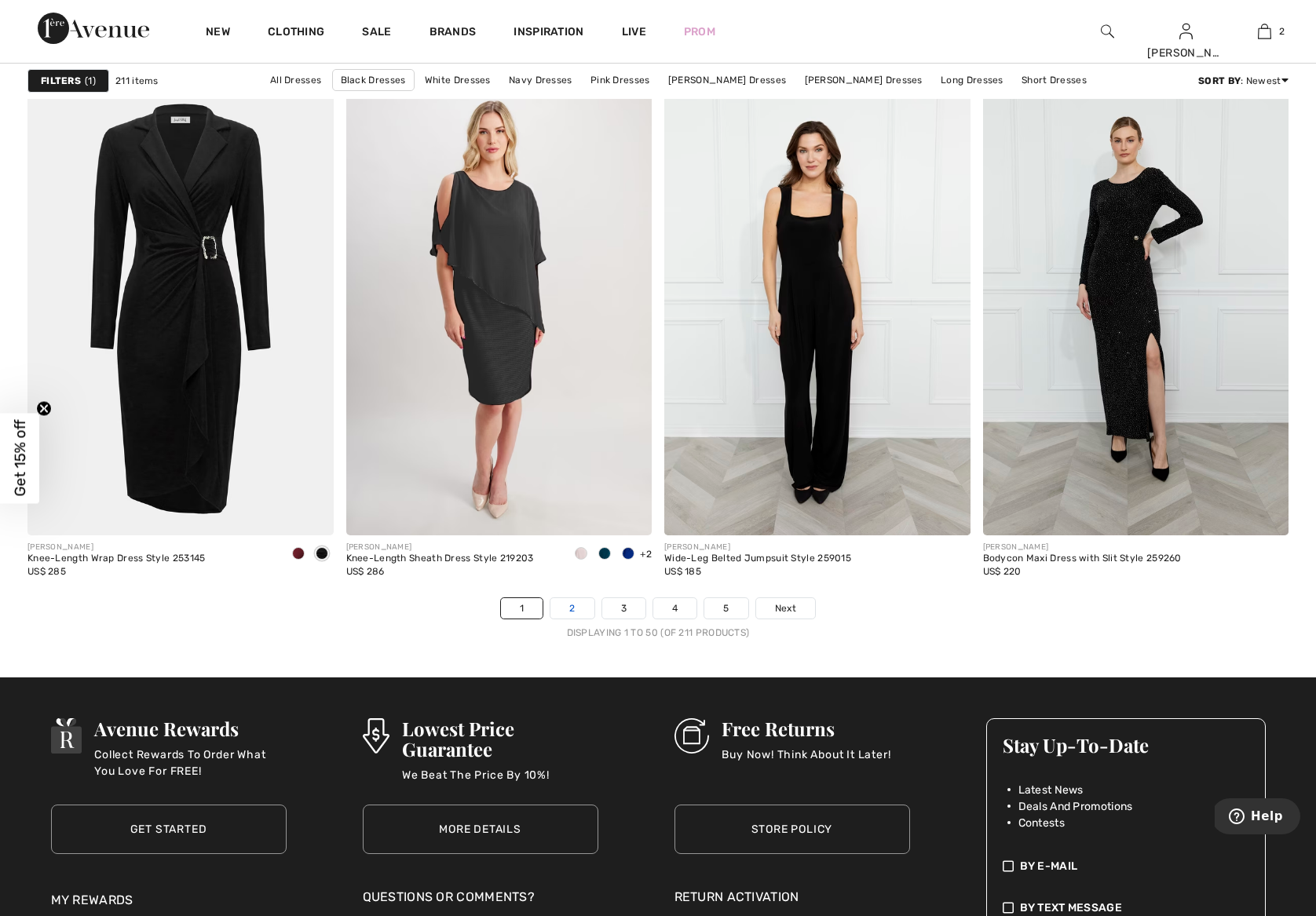
click at [573, 605] on link "2" at bounding box center [572, 608] width 44 height 20
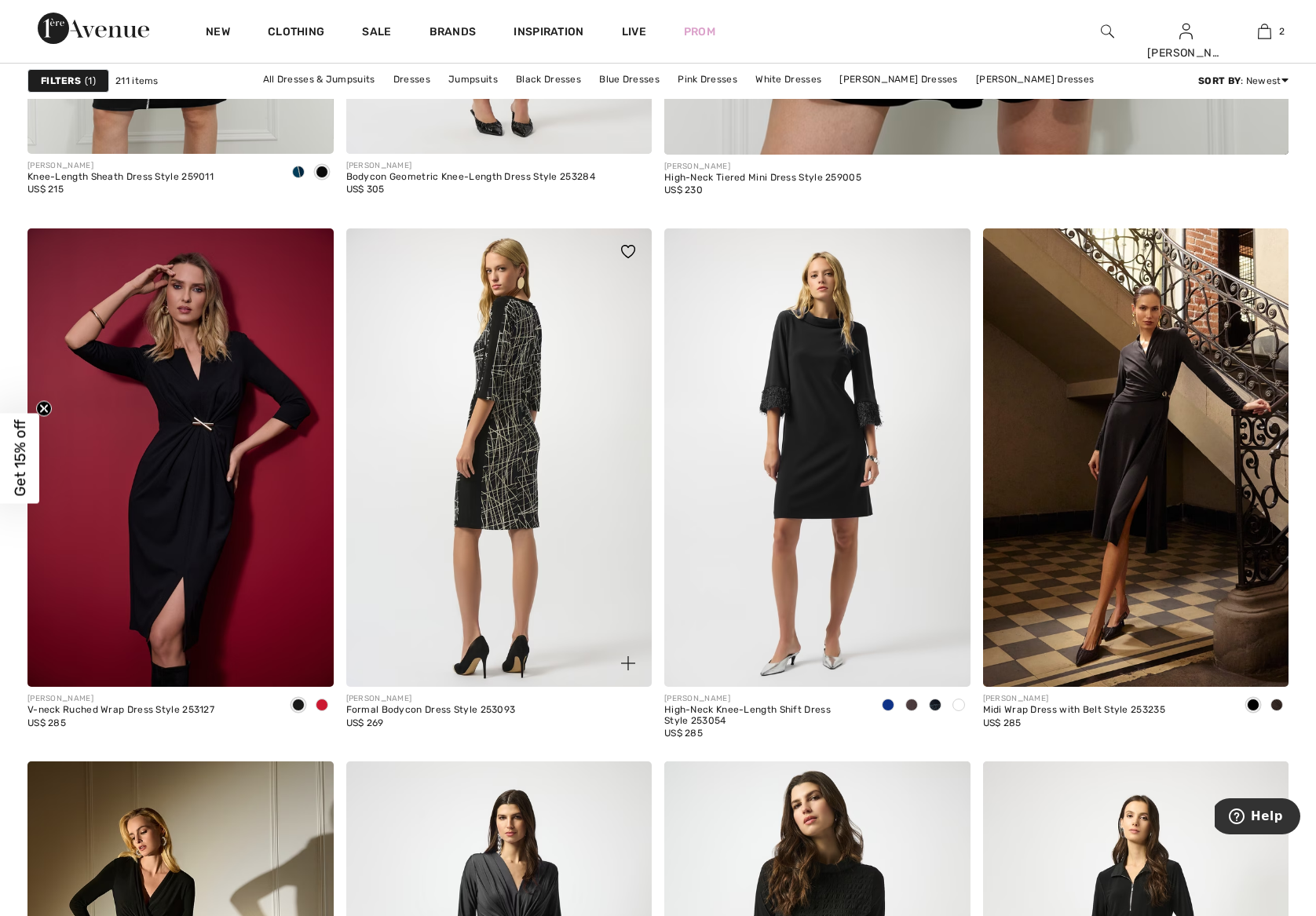
scroll to position [1068, 0]
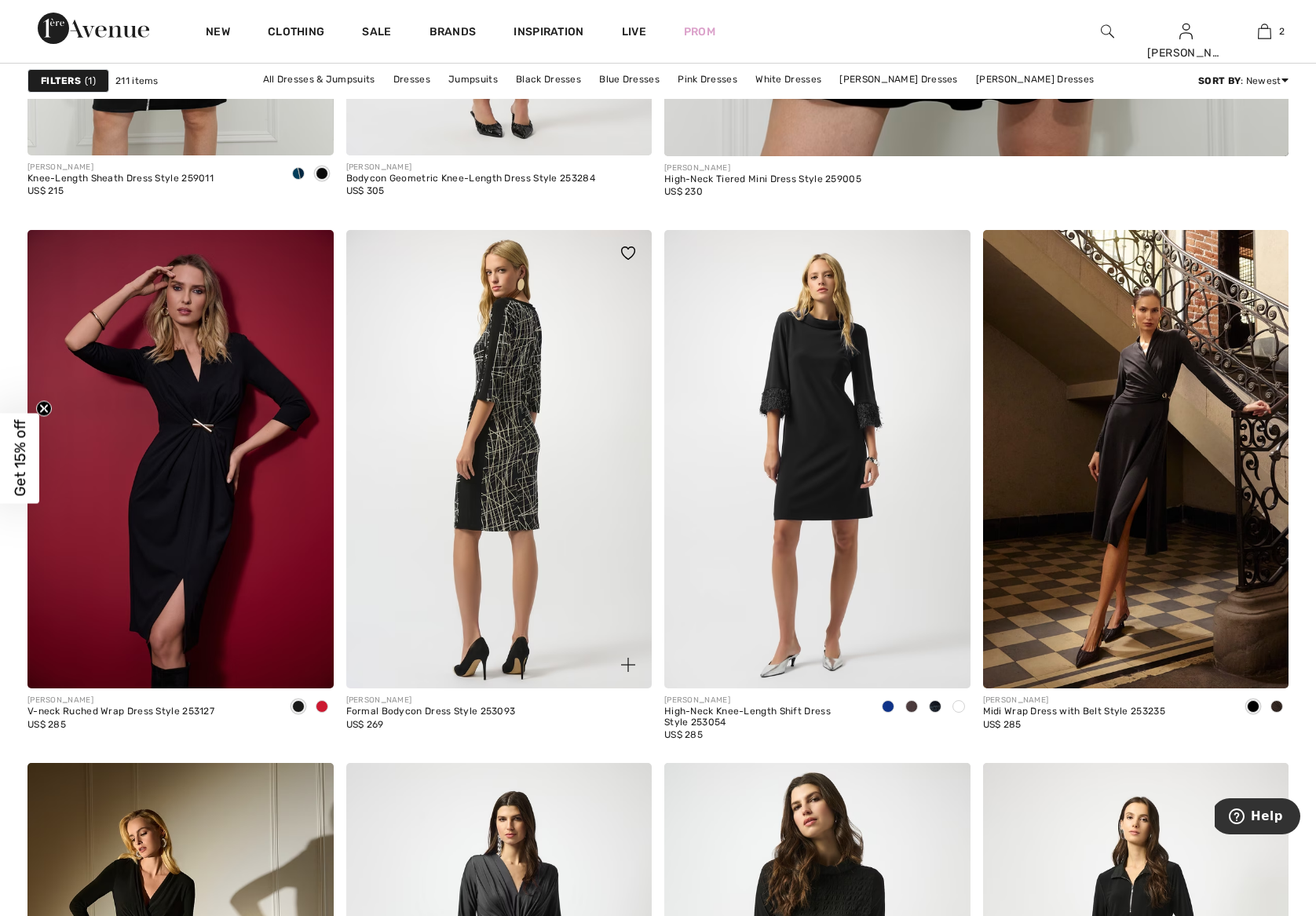
click at [531, 482] on img at bounding box center [499, 459] width 306 height 458
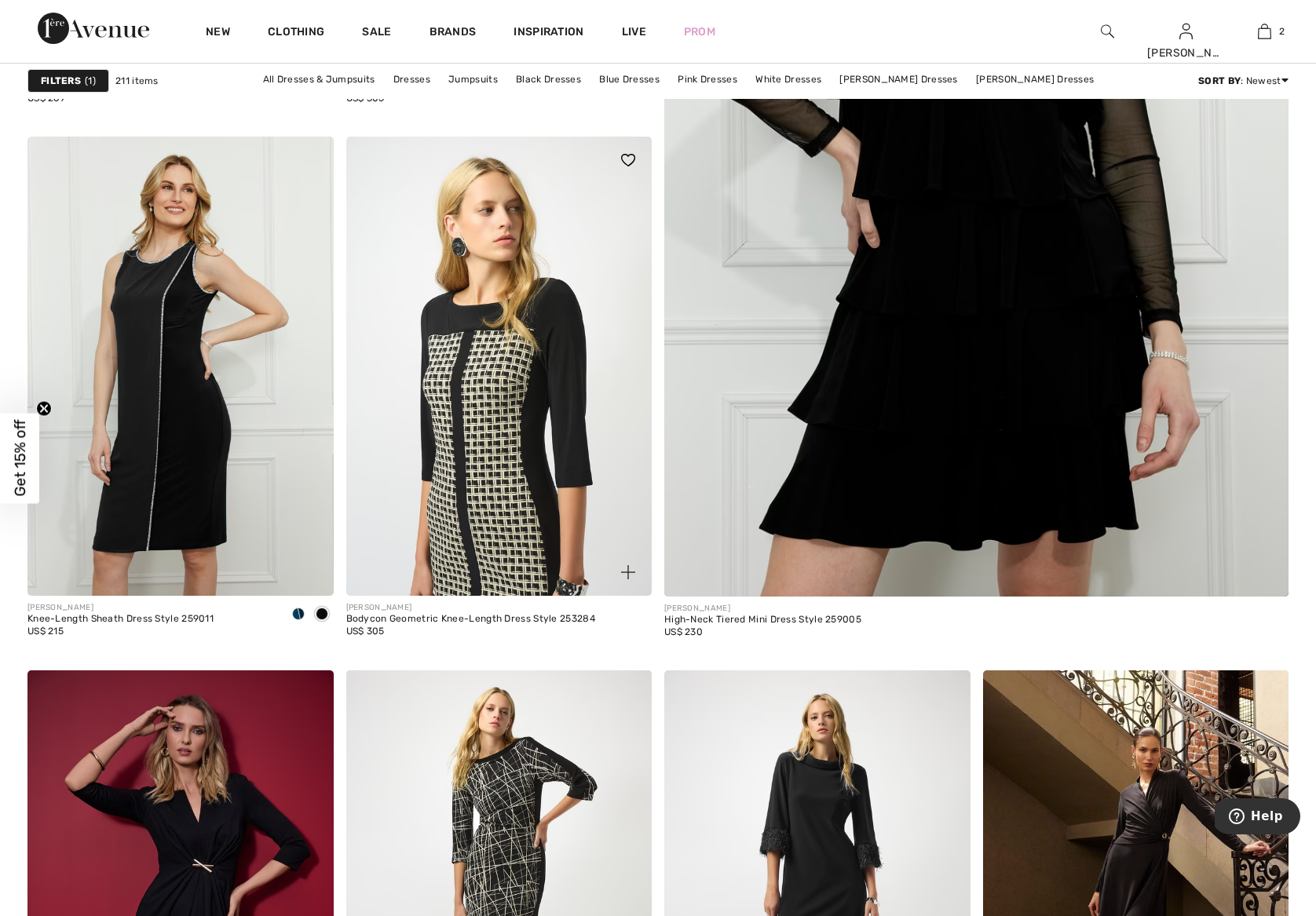
click at [456, 397] on img at bounding box center [499, 365] width 306 height 458
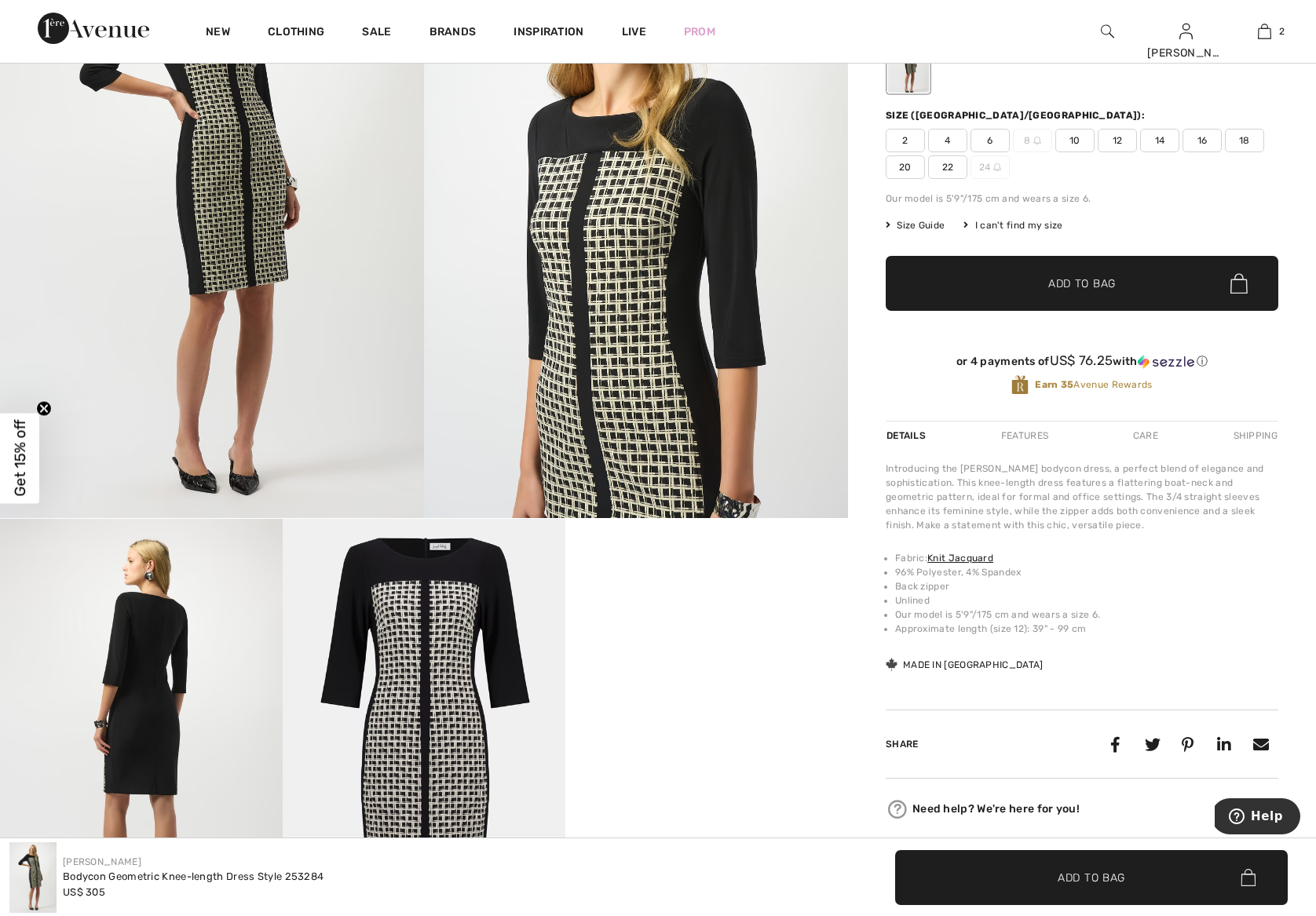
scroll to position [145, 0]
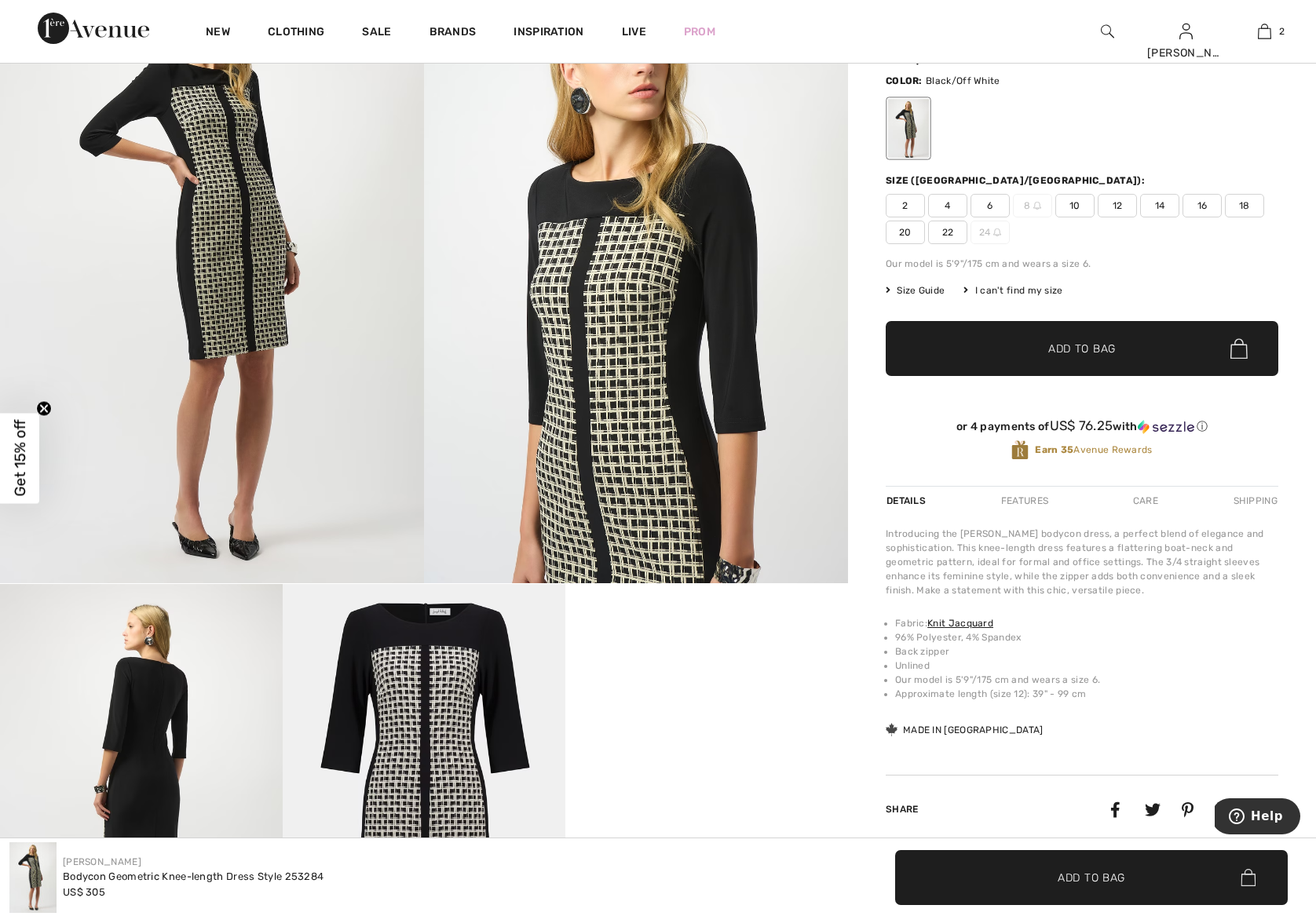
click at [980, 207] on span "6" at bounding box center [990, 205] width 39 height 24
click at [988, 337] on span "✔ Added to Bag Add to Bag" at bounding box center [1082, 348] width 393 height 55
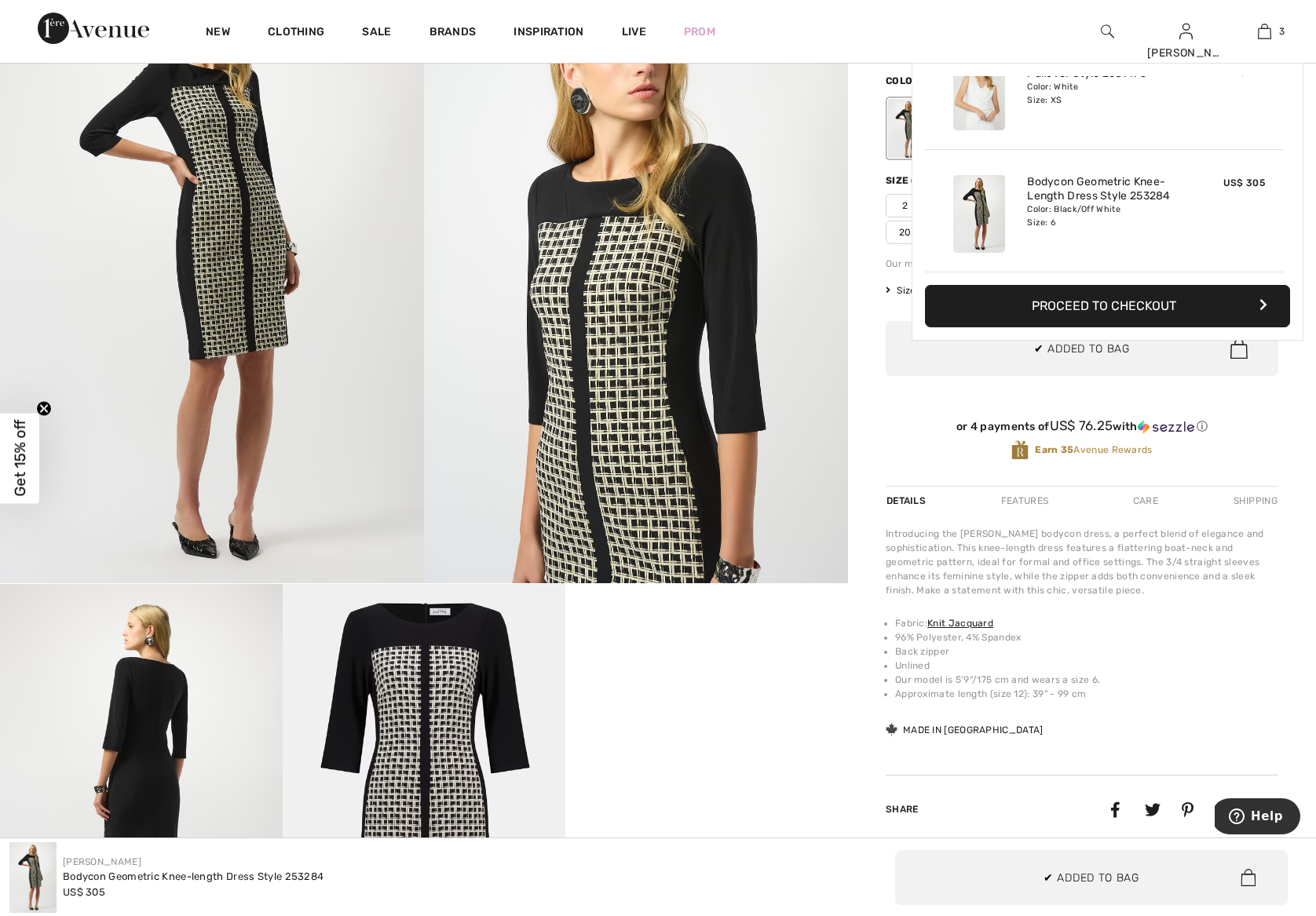
scroll to position [0, 0]
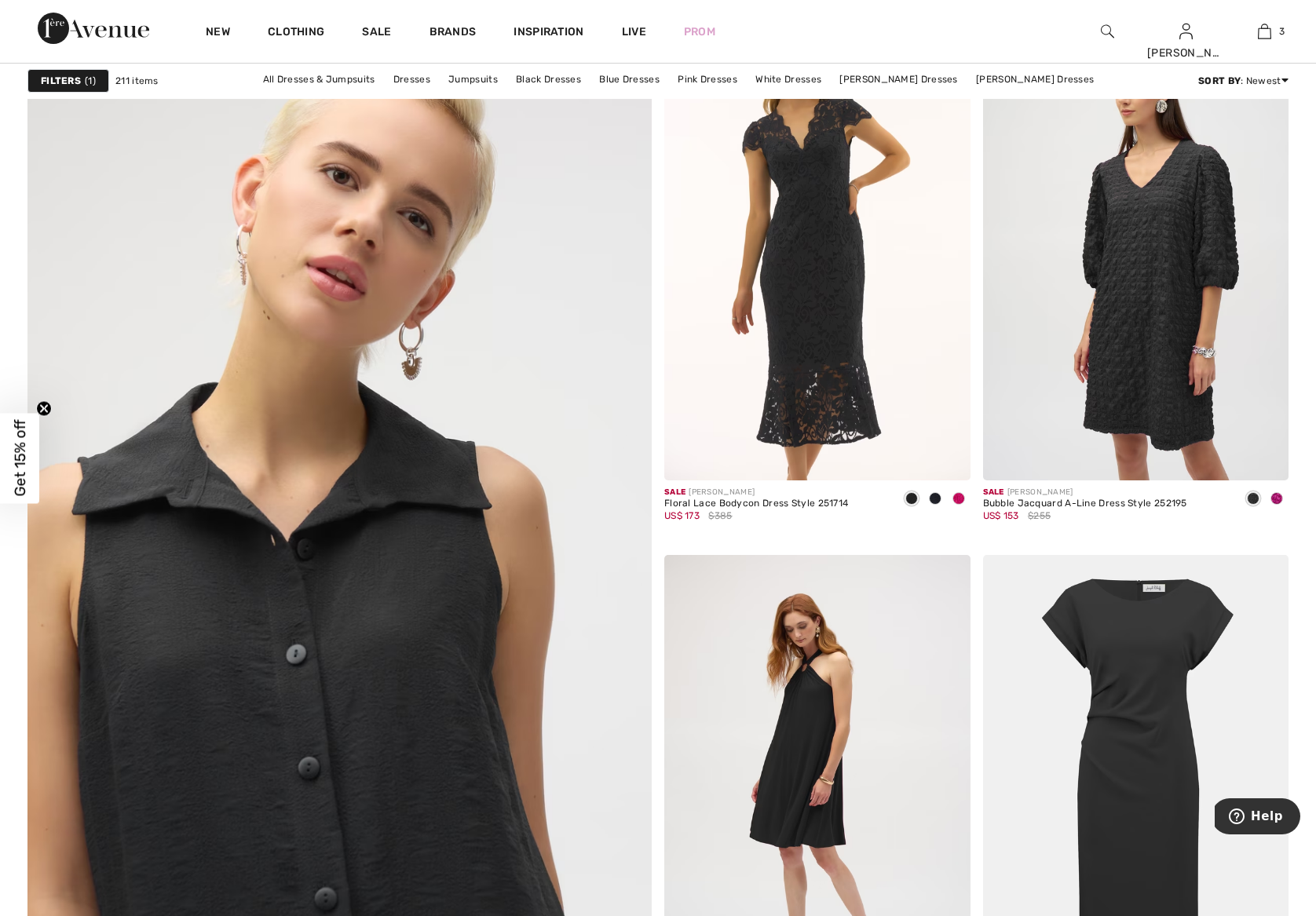
scroll to position [4535, 0]
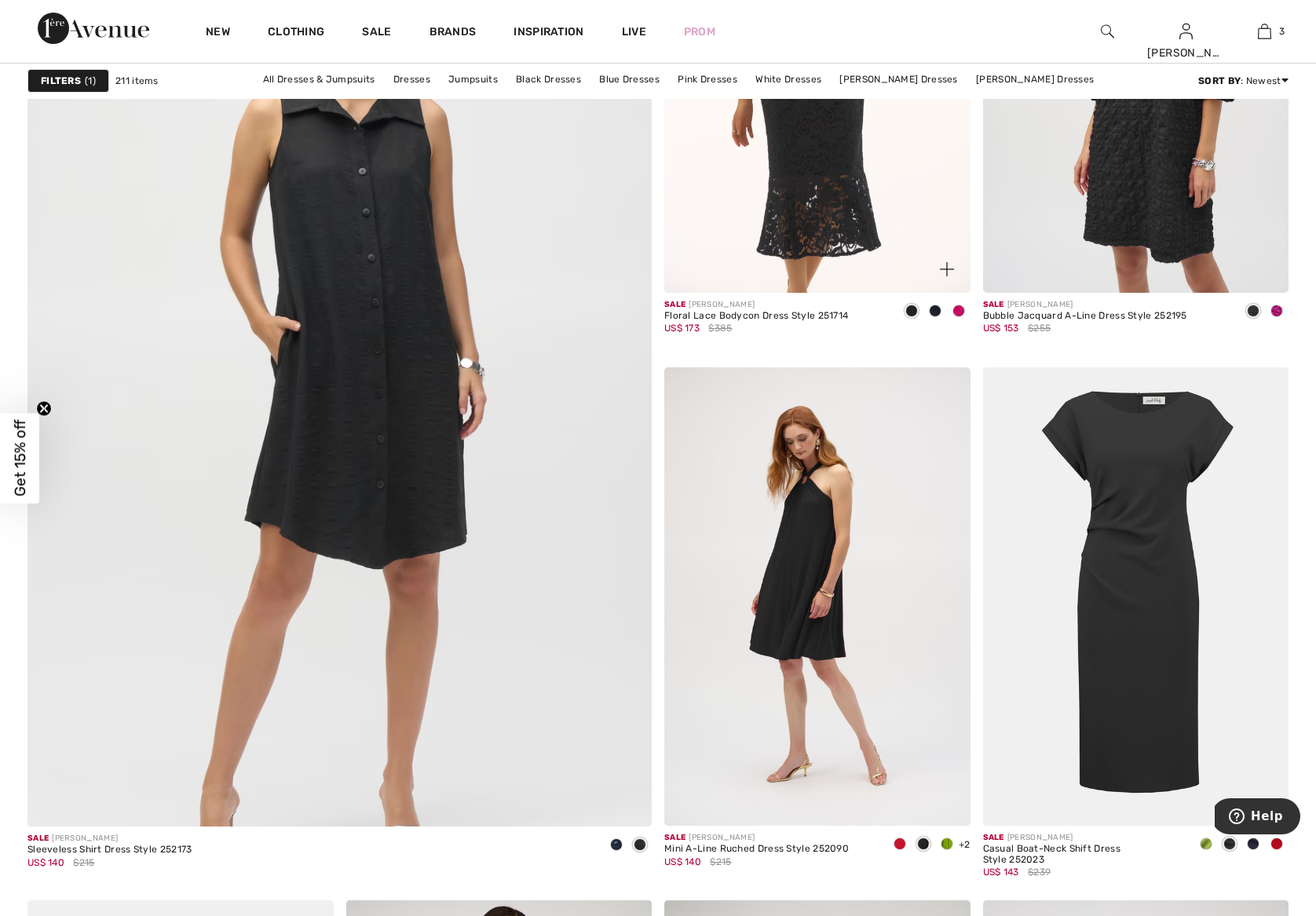
click at [956, 314] on span at bounding box center [959, 311] width 13 height 13
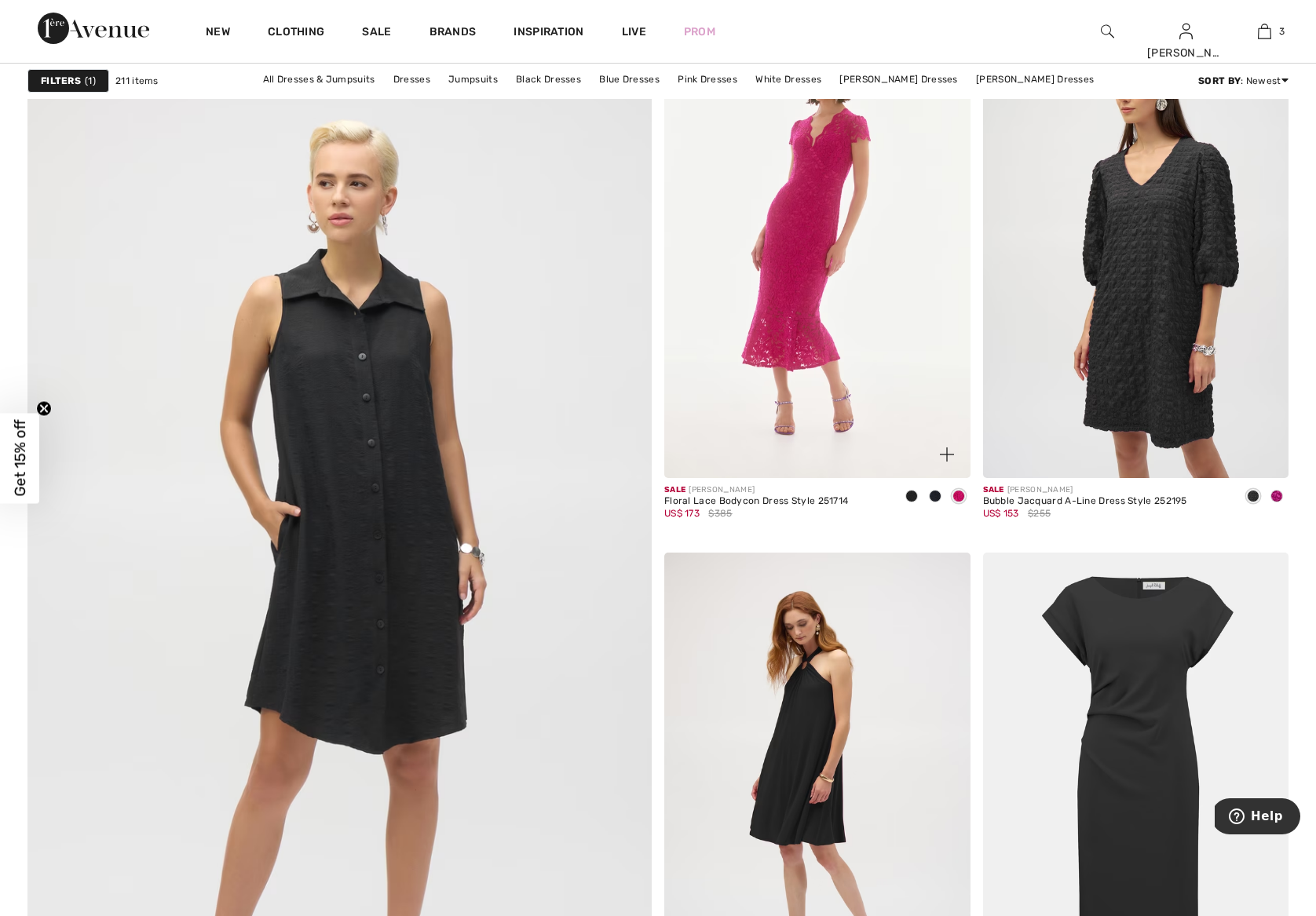
scroll to position [4261, 0]
